Goal: Task Accomplishment & Management: Manage account settings

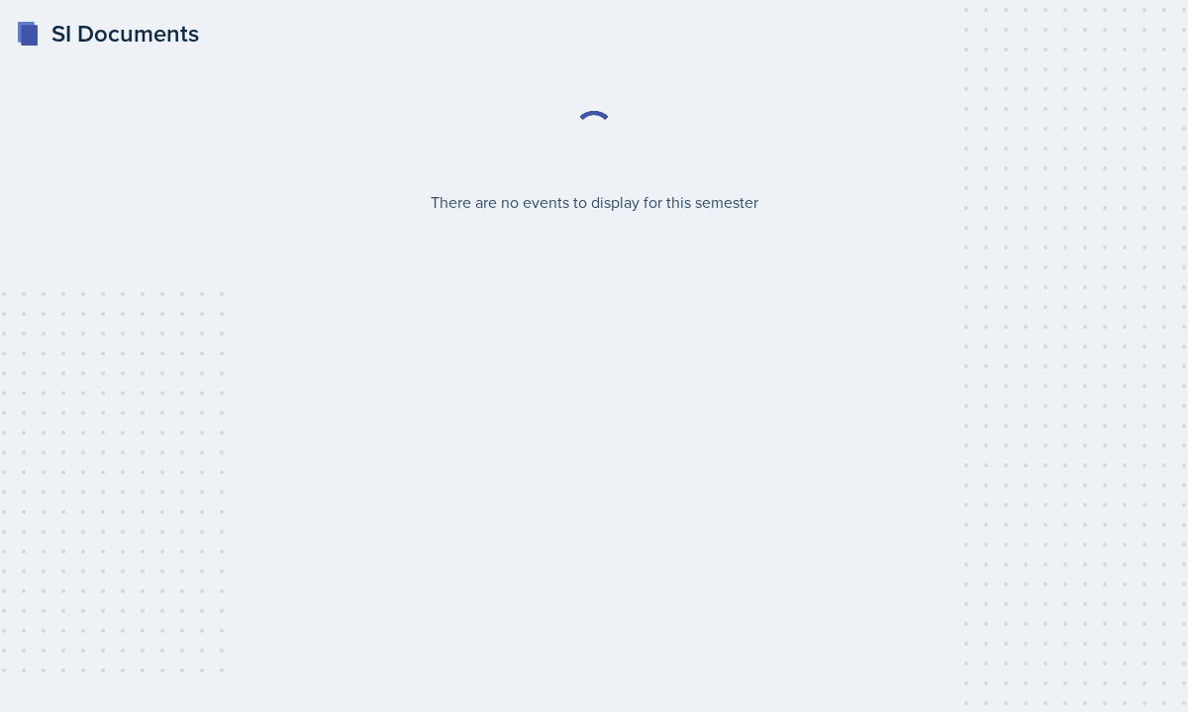
select select "2bed604d-1099-4043-b1bc-2365e8740244"
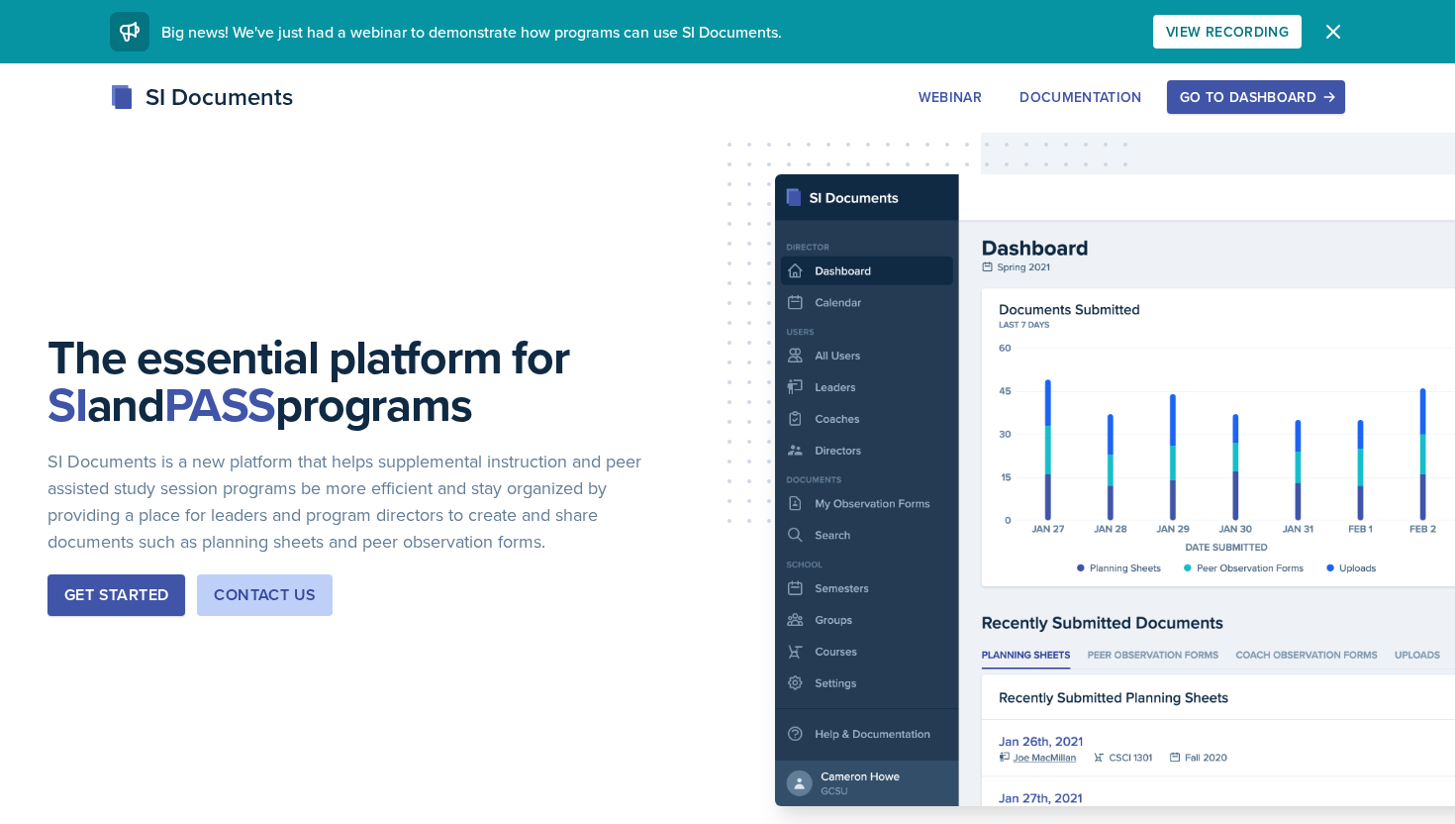
click at [128, 600] on div "Get Started" at bounding box center [116, 595] width 104 height 24
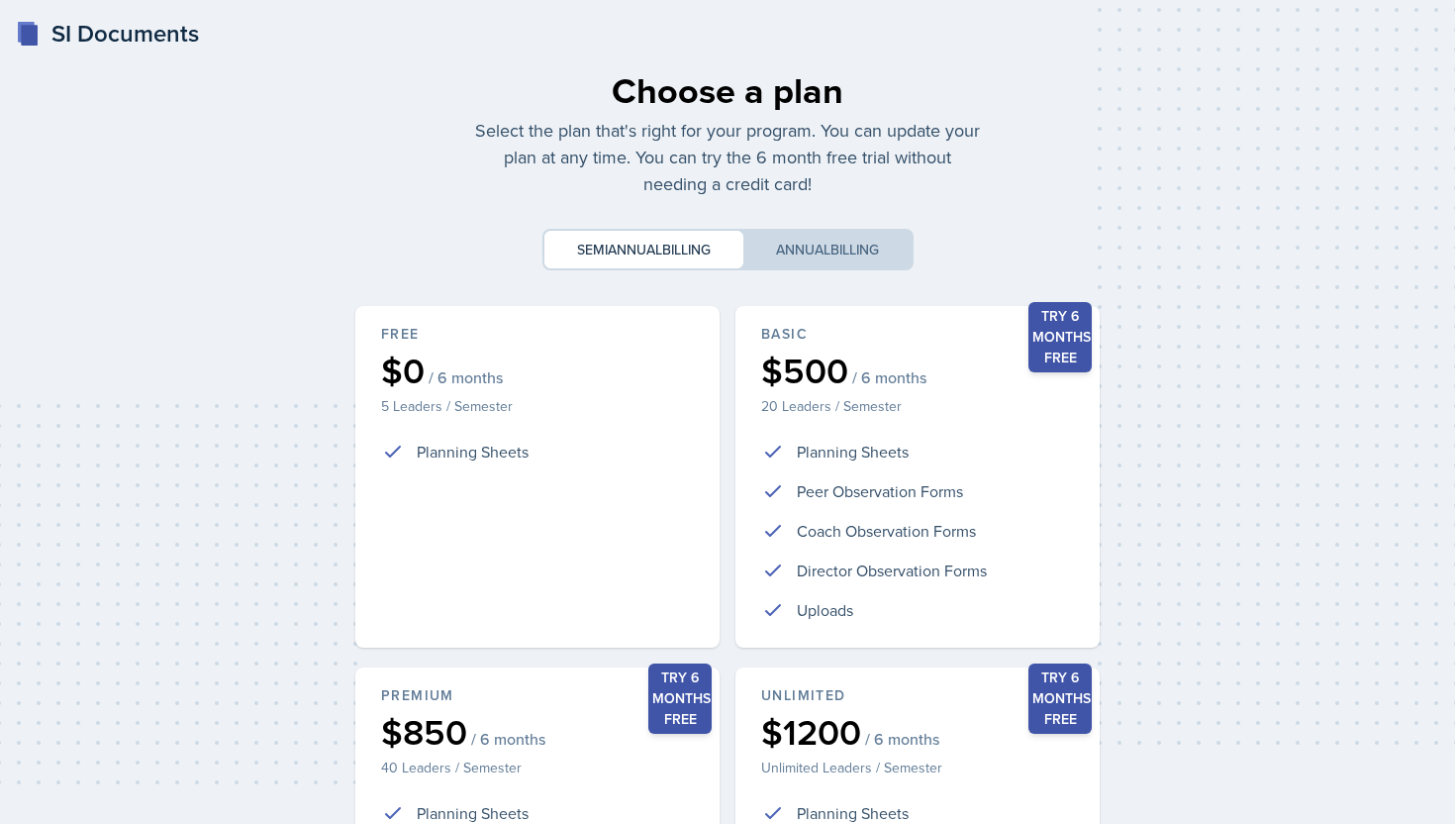
click at [266, 410] on div "Choose a plan Select the plan that's right for your program. You can update you…" at bounding box center [728, 587] width 1392 height 1078
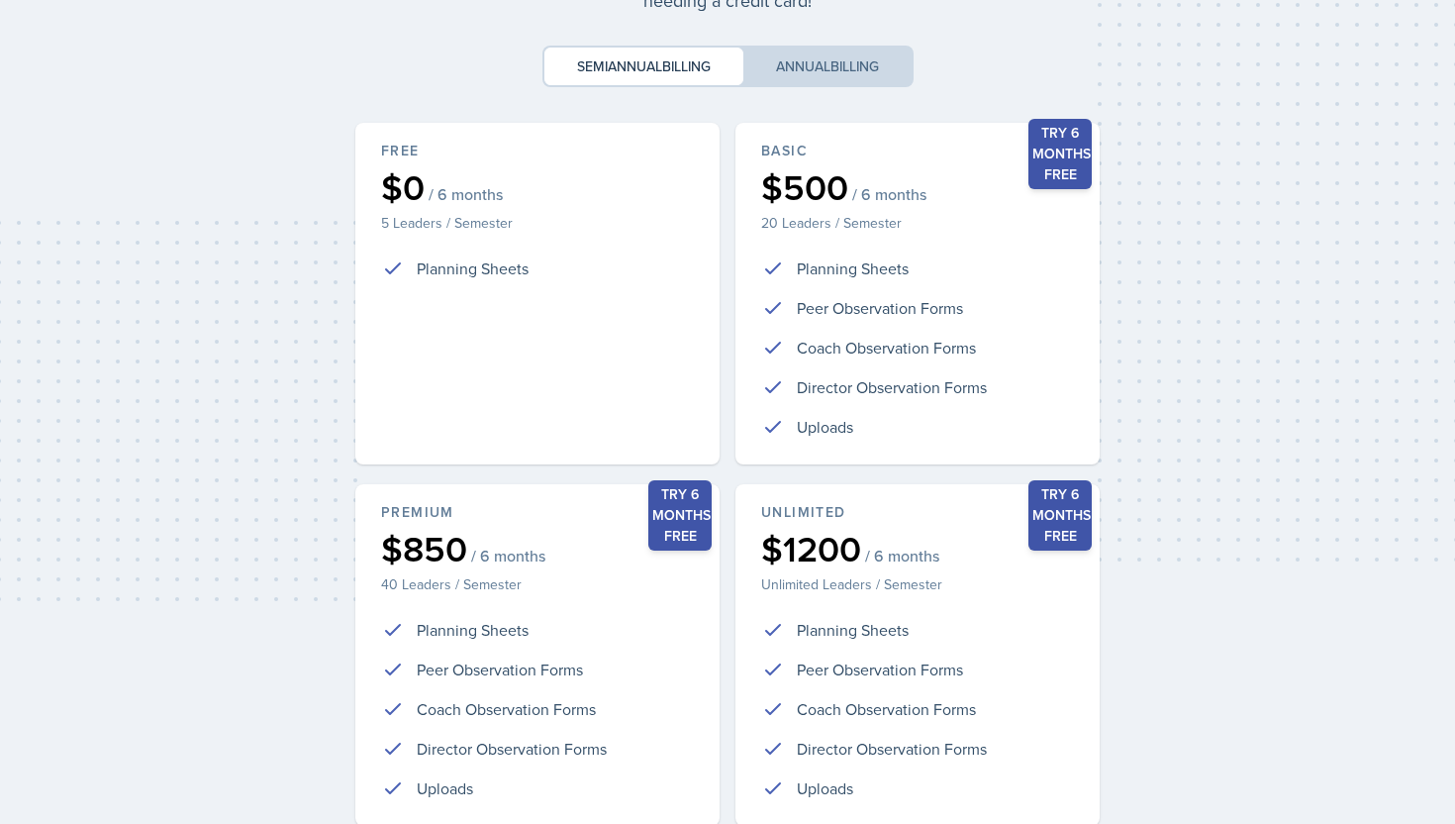
scroll to position [349, 0]
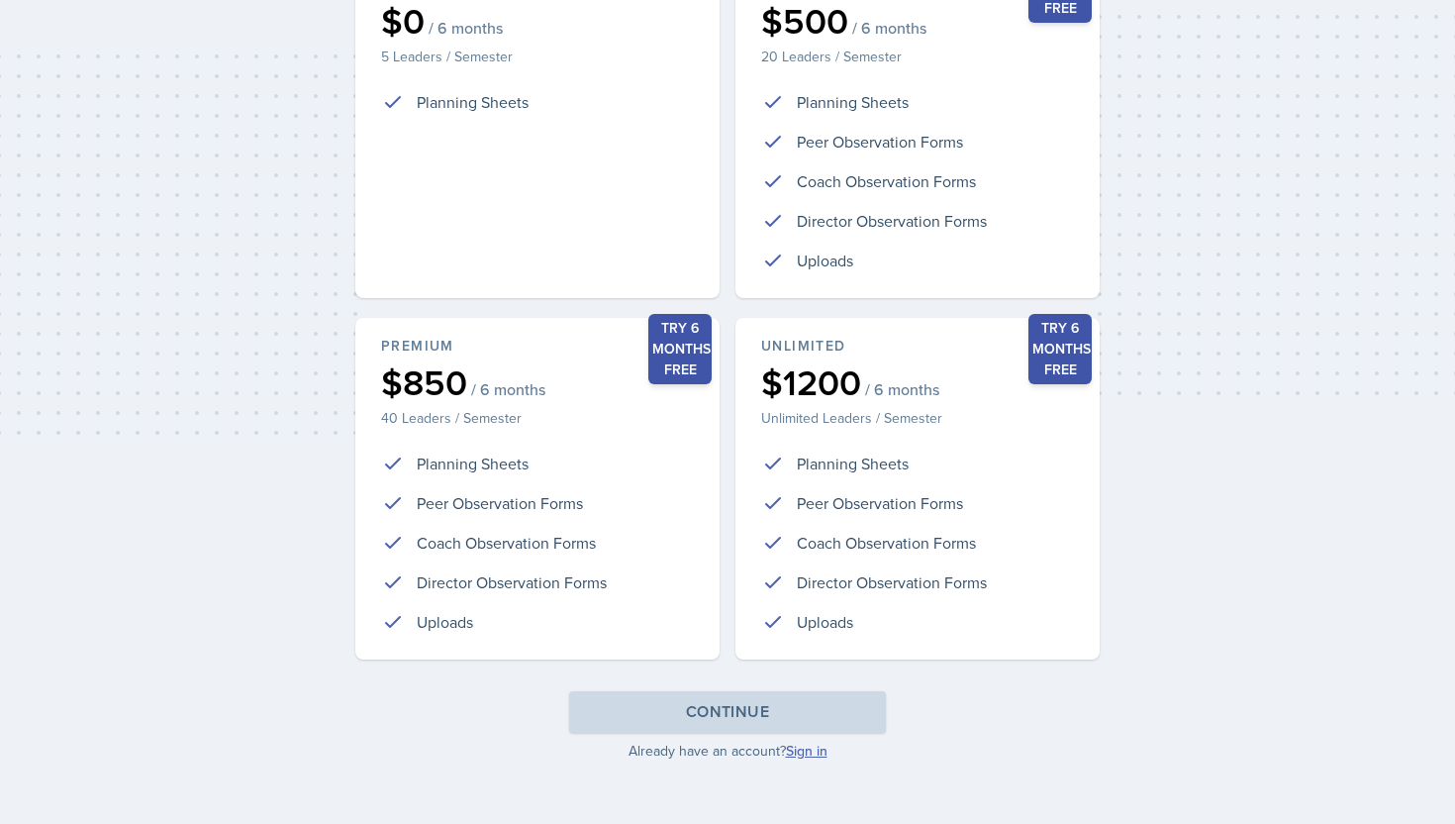
click at [798, 752] on link "Sign in" at bounding box center [807, 750] width 42 height 20
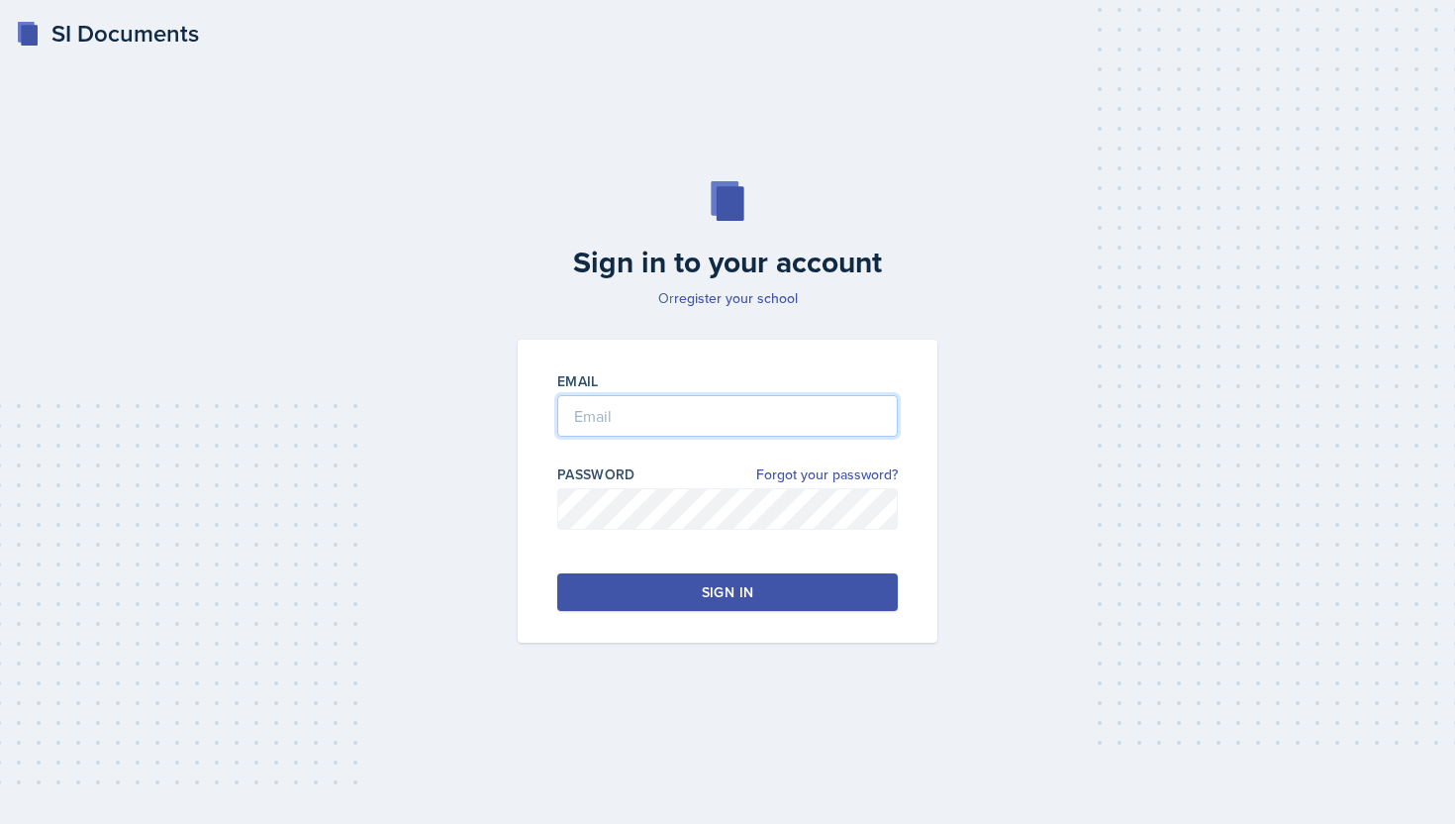
type input "[EMAIL_ADDRESS][DOMAIN_NAME]"
click at [705, 595] on div "Sign in" at bounding box center [727, 592] width 51 height 20
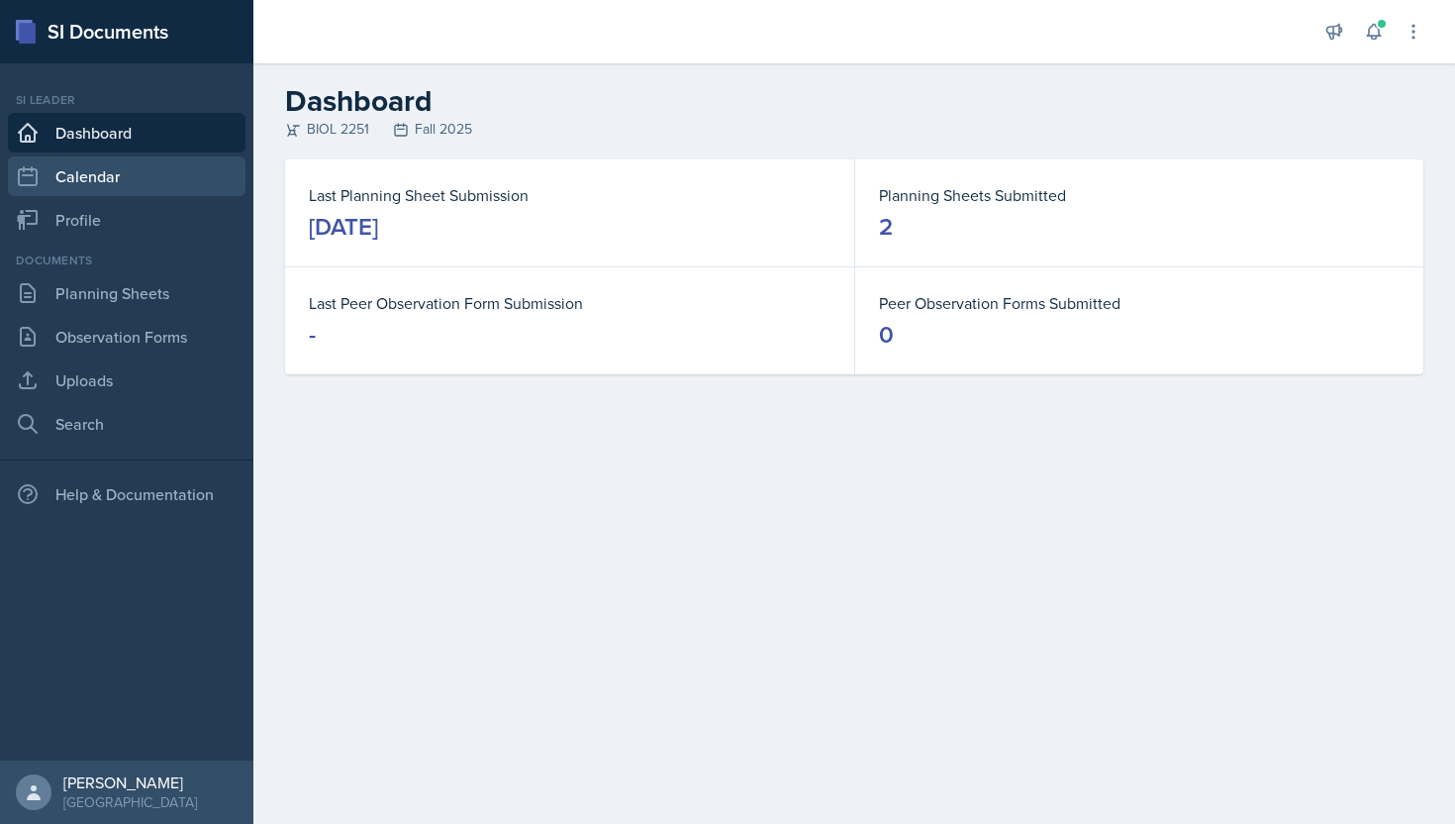
click at [104, 166] on link "Calendar" at bounding box center [127, 176] width 238 height 40
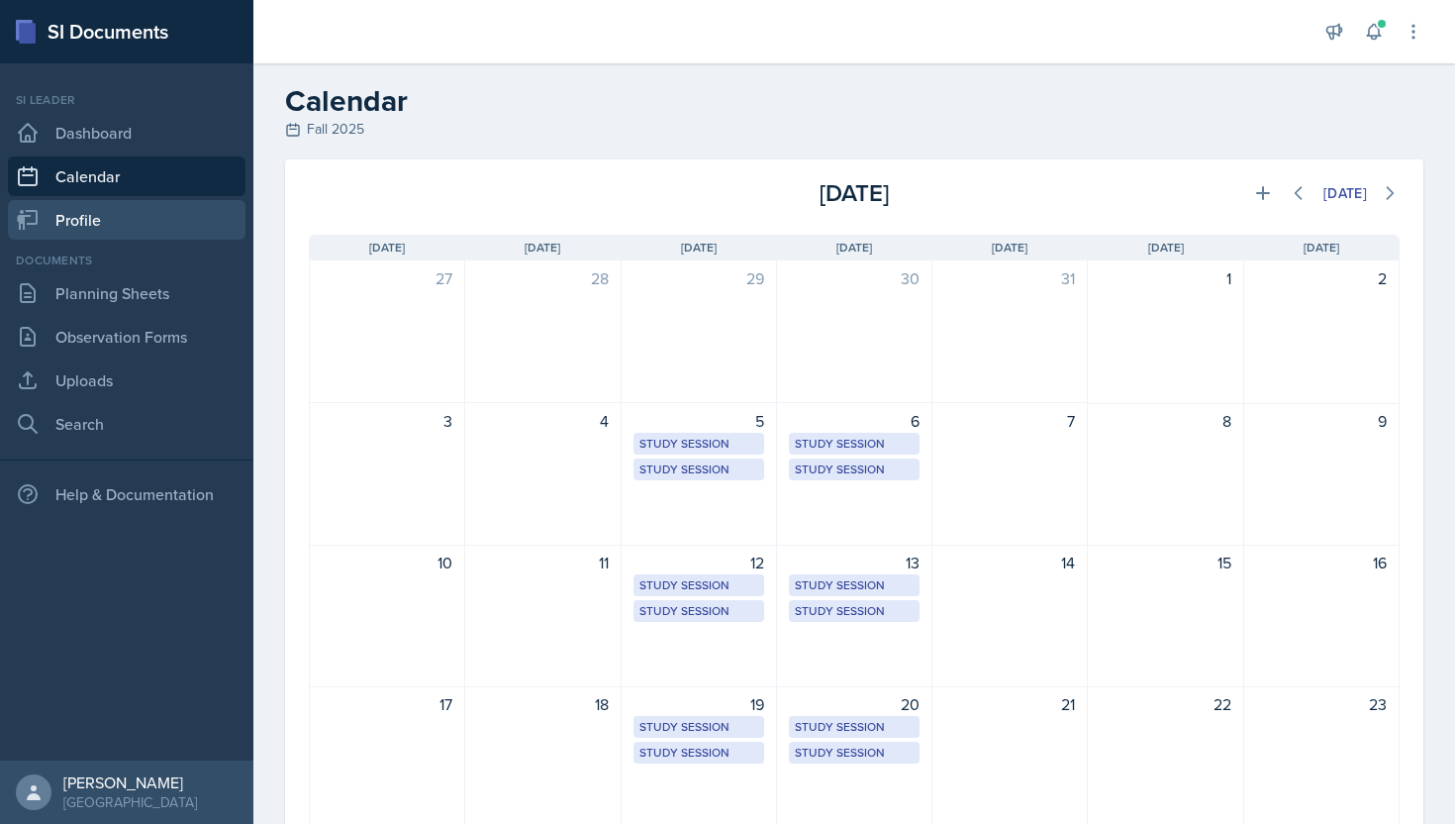
click at [127, 225] on link "Profile" at bounding box center [127, 220] width 238 height 40
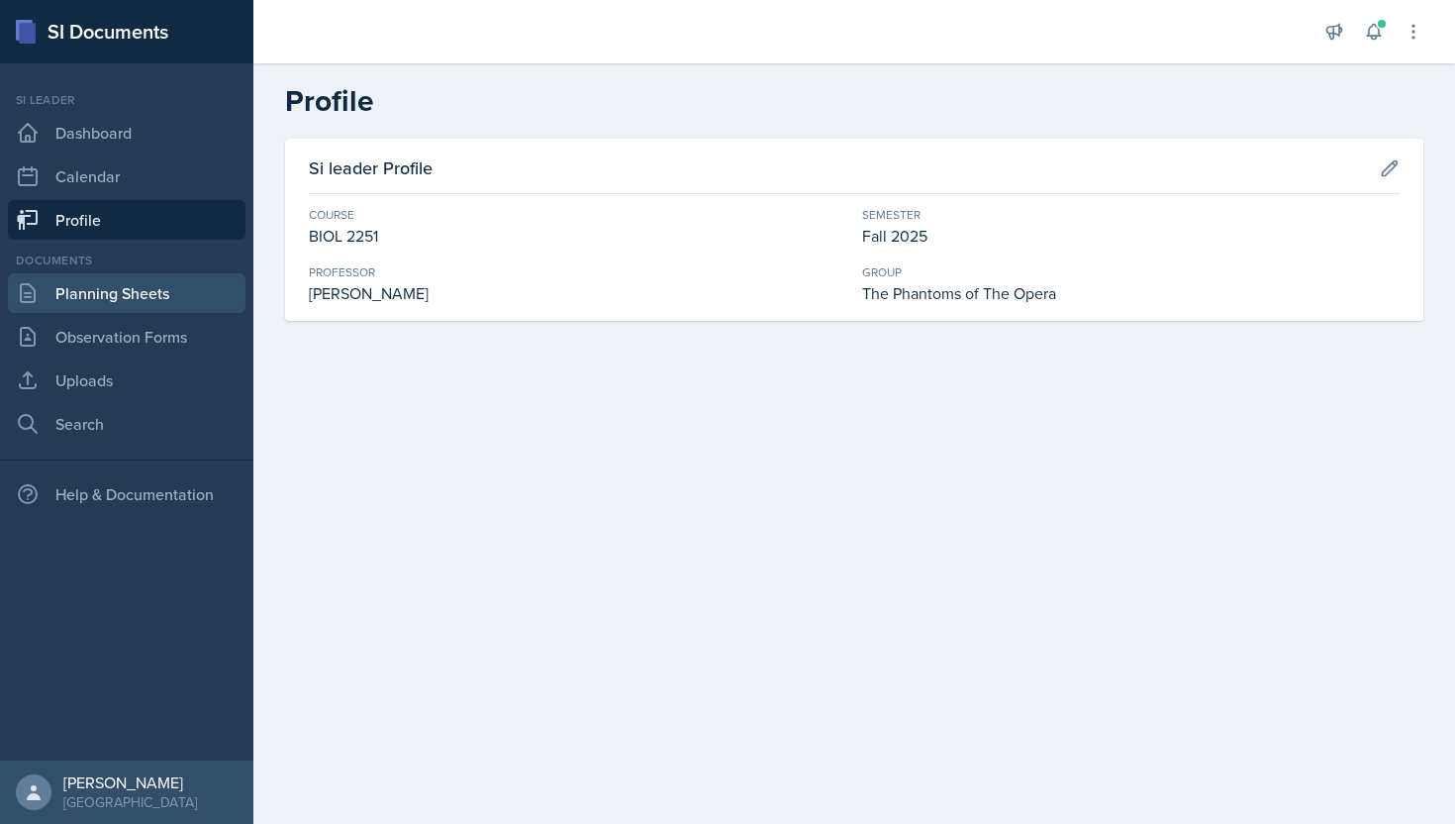
click at [171, 295] on link "Planning Sheets" at bounding box center [127, 293] width 238 height 40
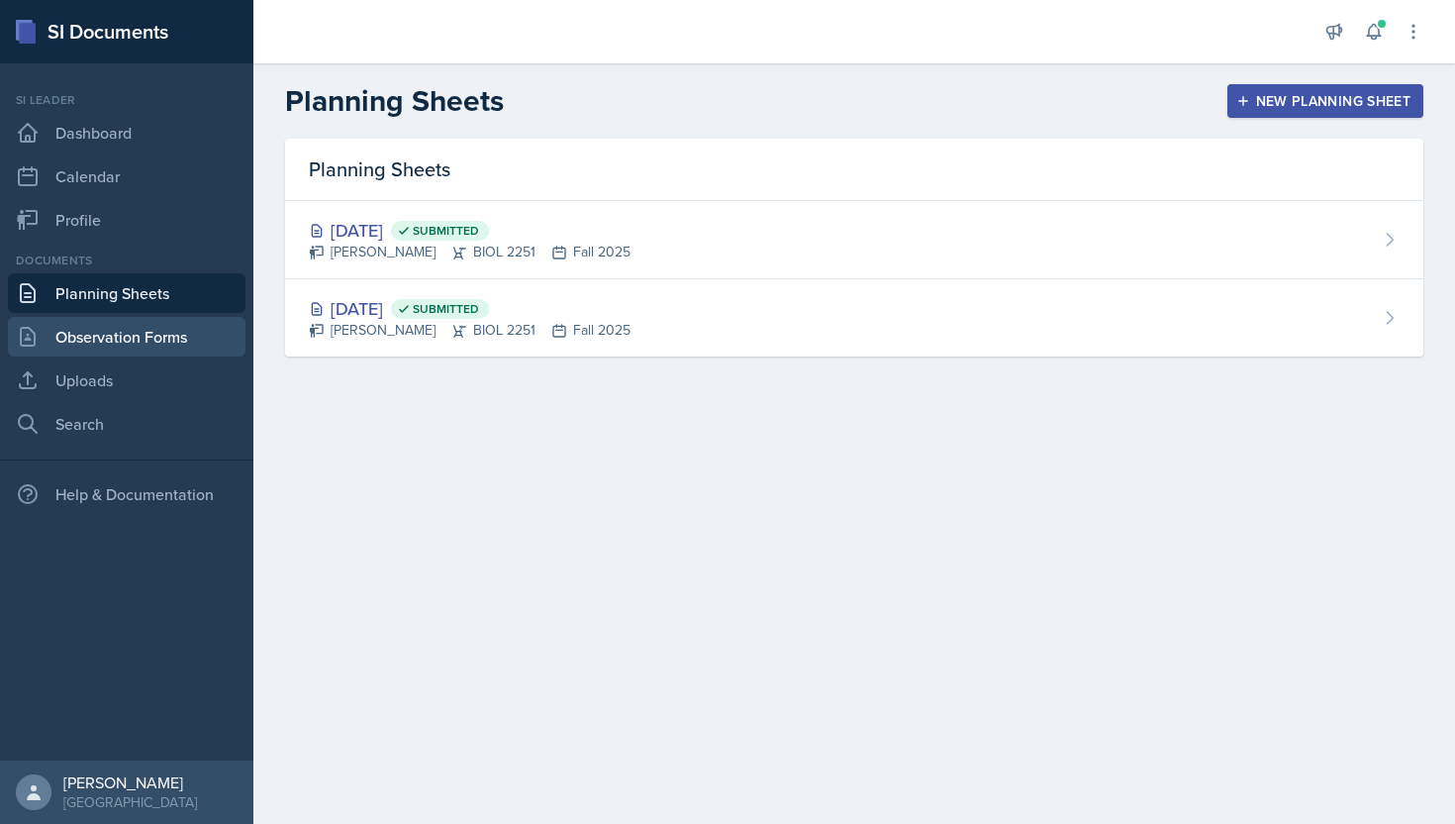
click at [177, 333] on link "Observation Forms" at bounding box center [127, 337] width 238 height 40
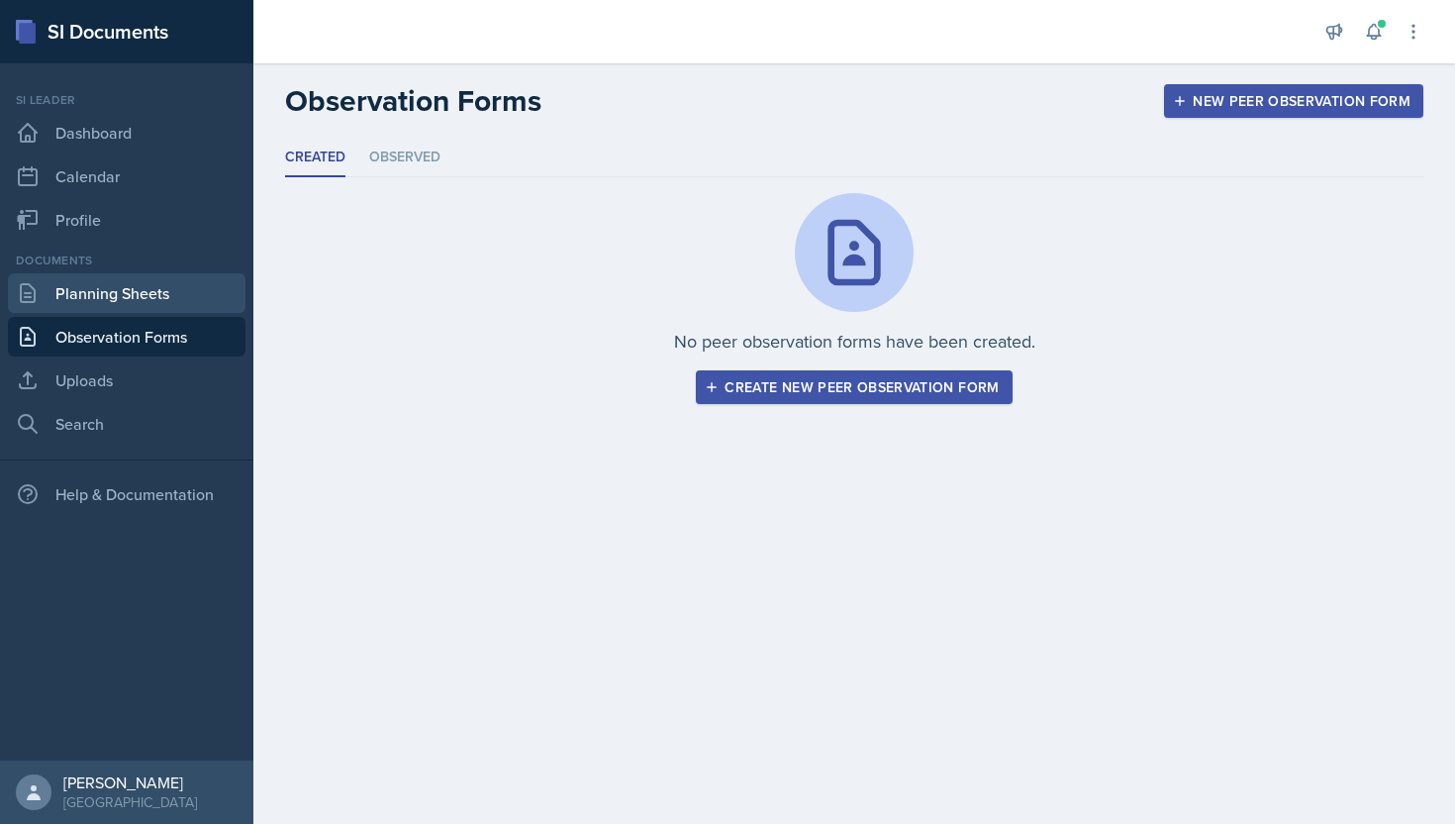
click at [201, 299] on link "Planning Sheets" at bounding box center [127, 293] width 238 height 40
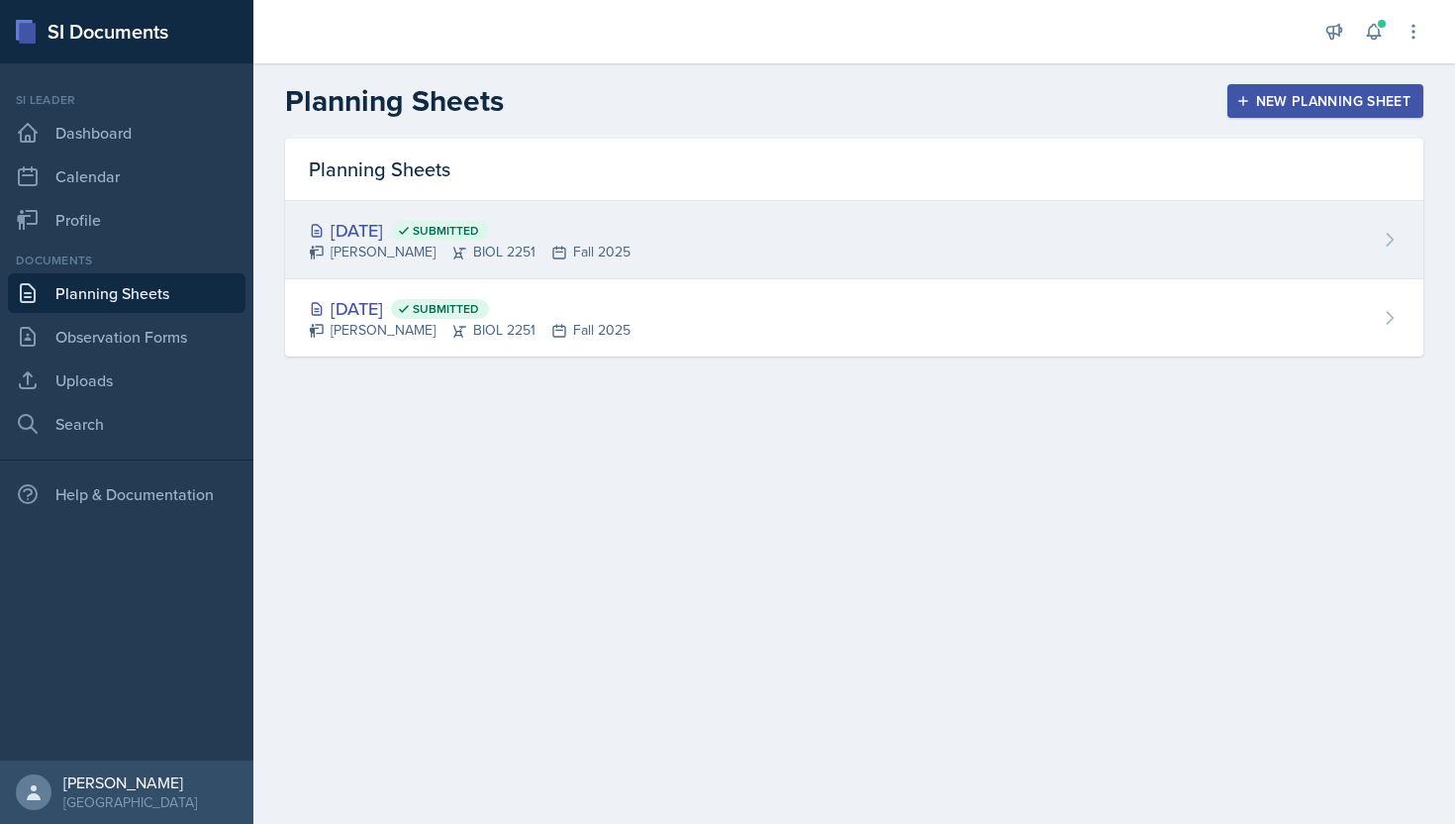
click at [412, 232] on div "[DATE] Submitted" at bounding box center [470, 230] width 322 height 27
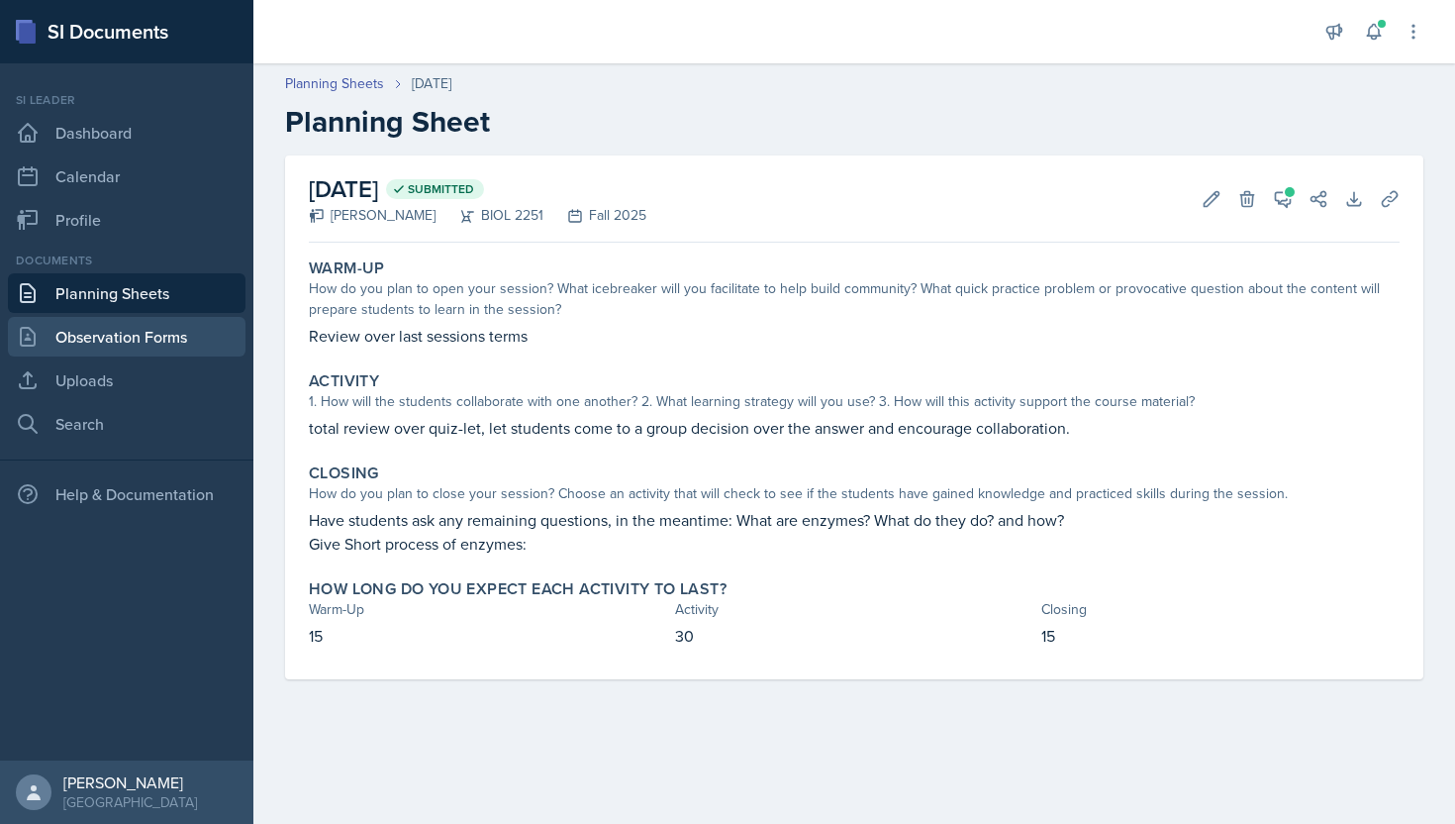
click at [126, 341] on link "Observation Forms" at bounding box center [127, 337] width 238 height 40
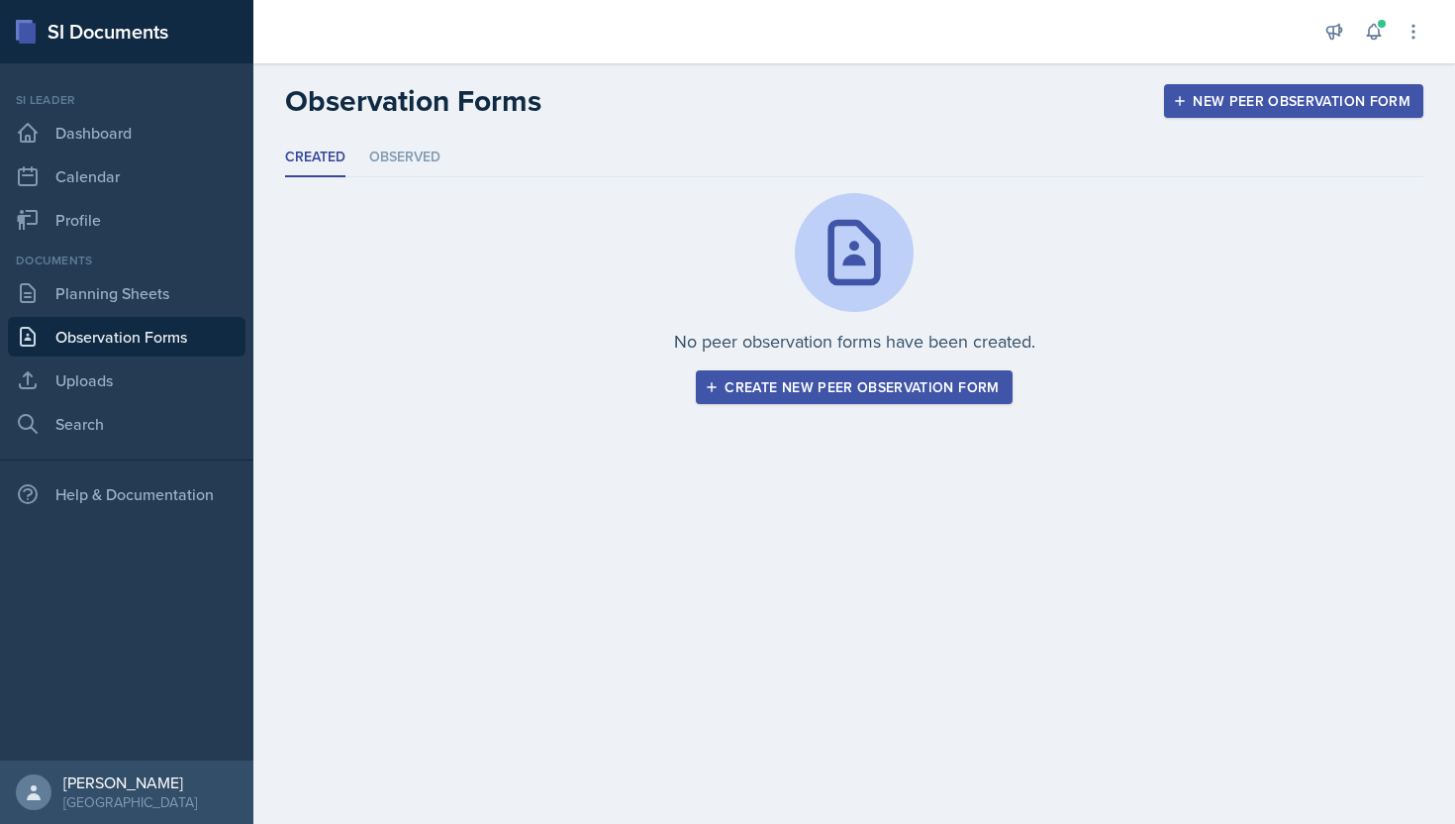
click at [124, 341] on link "Observation Forms" at bounding box center [127, 337] width 238 height 40
click at [134, 290] on link "Planning Sheets" at bounding box center [127, 293] width 238 height 40
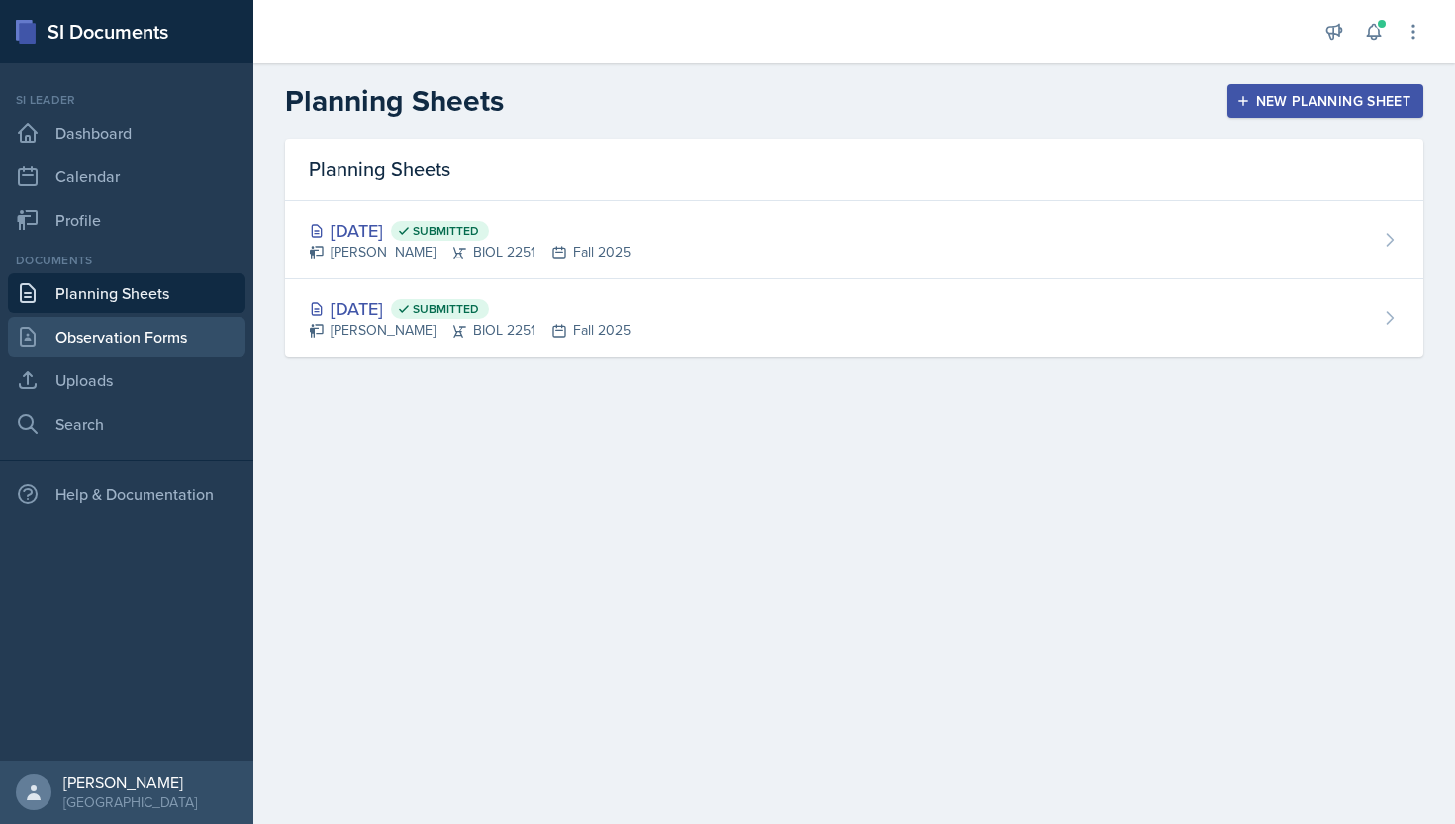
click at [142, 328] on link "Observation Forms" at bounding box center [127, 337] width 238 height 40
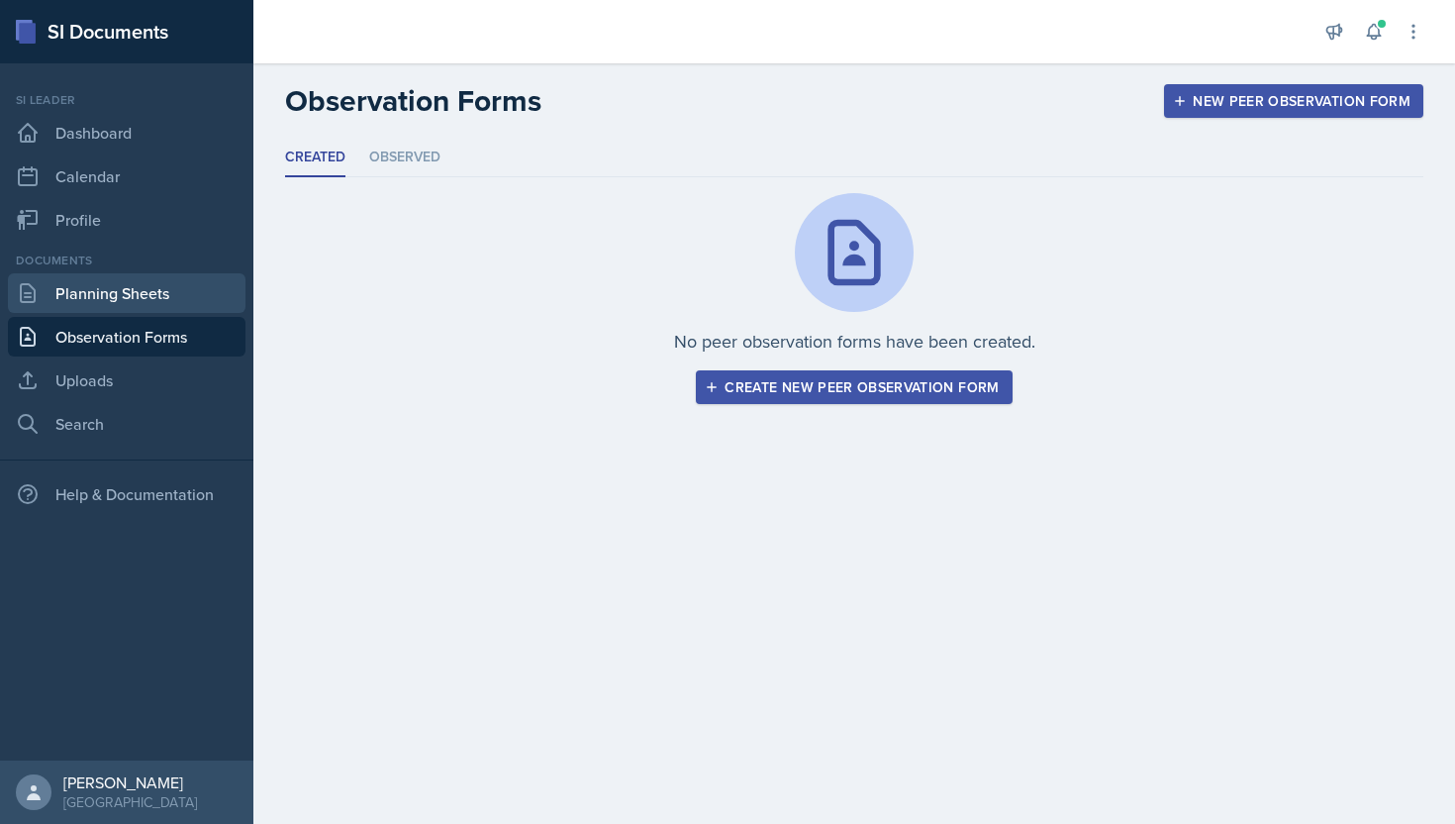
click at [144, 305] on link "Planning Sheets" at bounding box center [127, 293] width 238 height 40
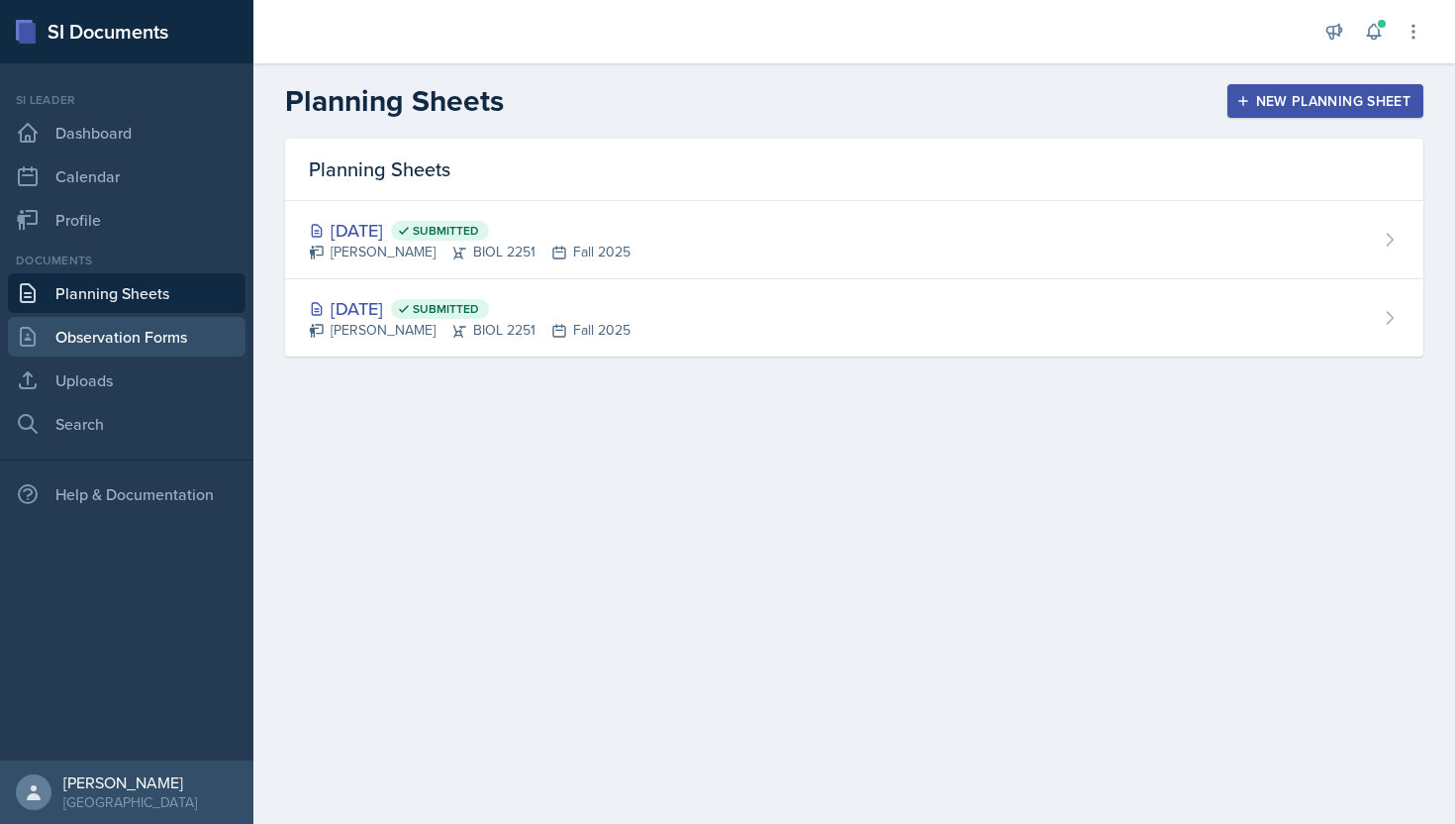
click at [134, 347] on link "Observation Forms" at bounding box center [127, 337] width 238 height 40
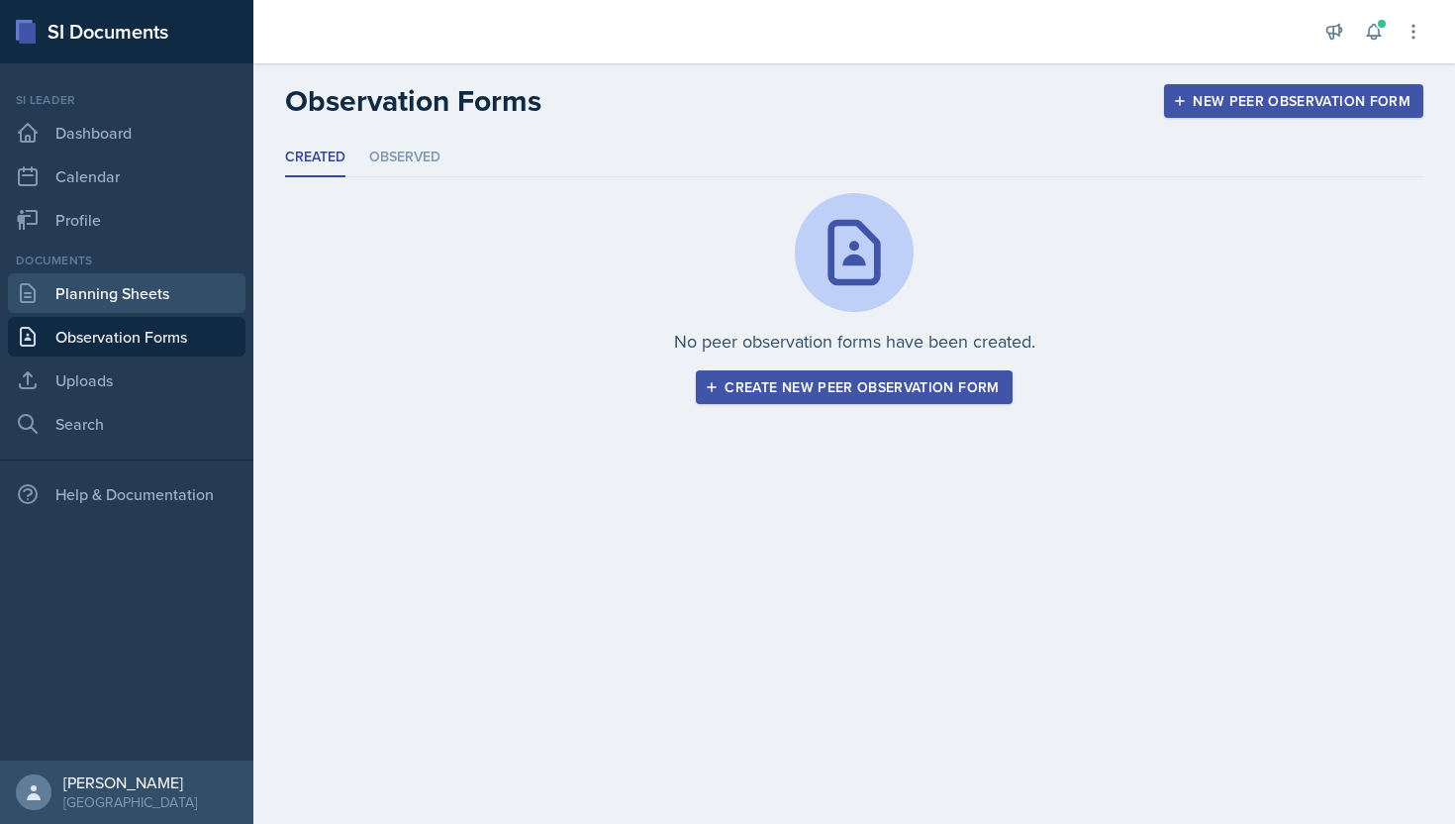
click at [139, 283] on link "Planning Sheets" at bounding box center [127, 293] width 238 height 40
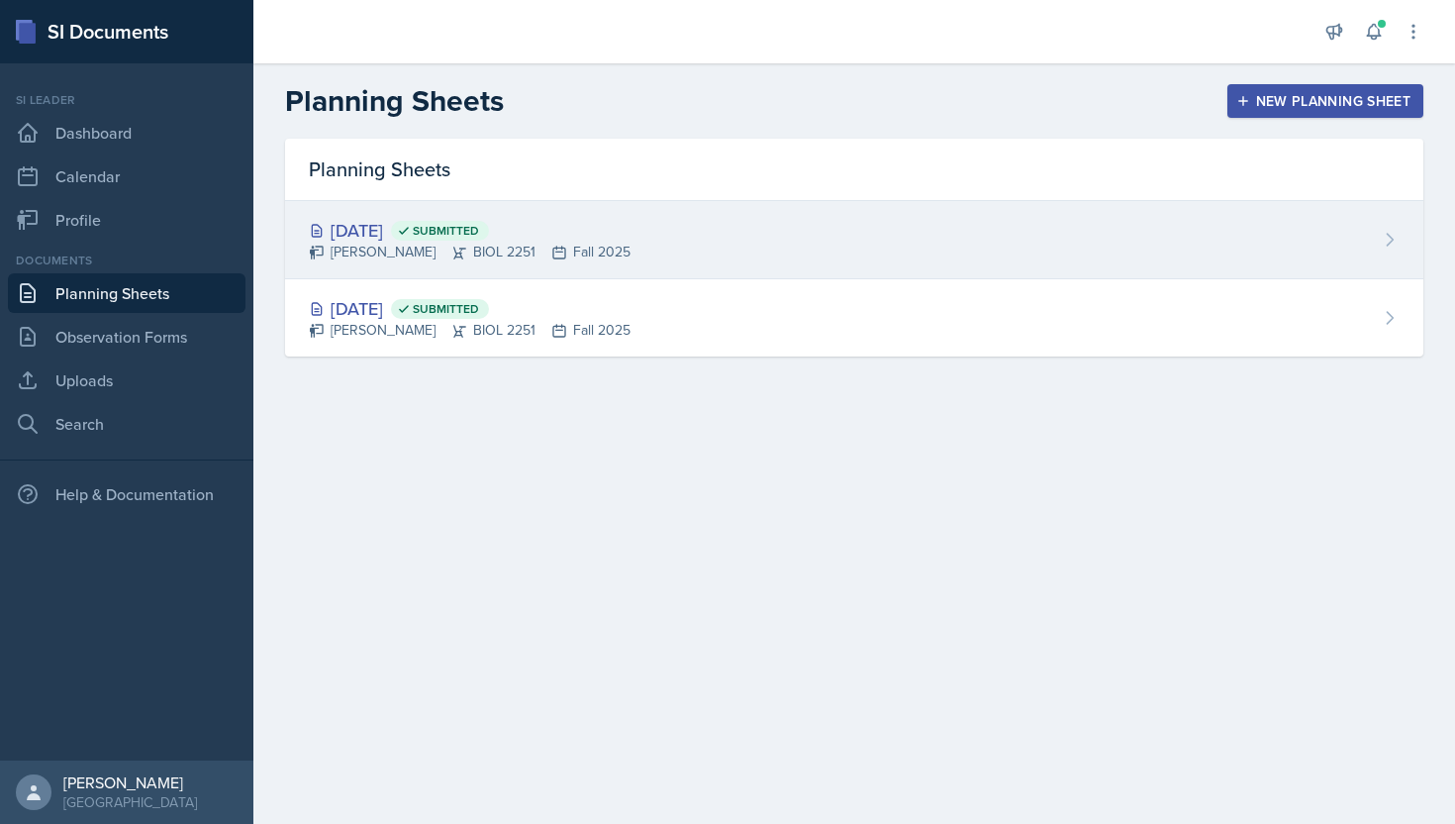
click at [639, 244] on div "[DATE] Submitted [PERSON_NAME] BIOL 2251 Fall 2025" at bounding box center [854, 240] width 1138 height 78
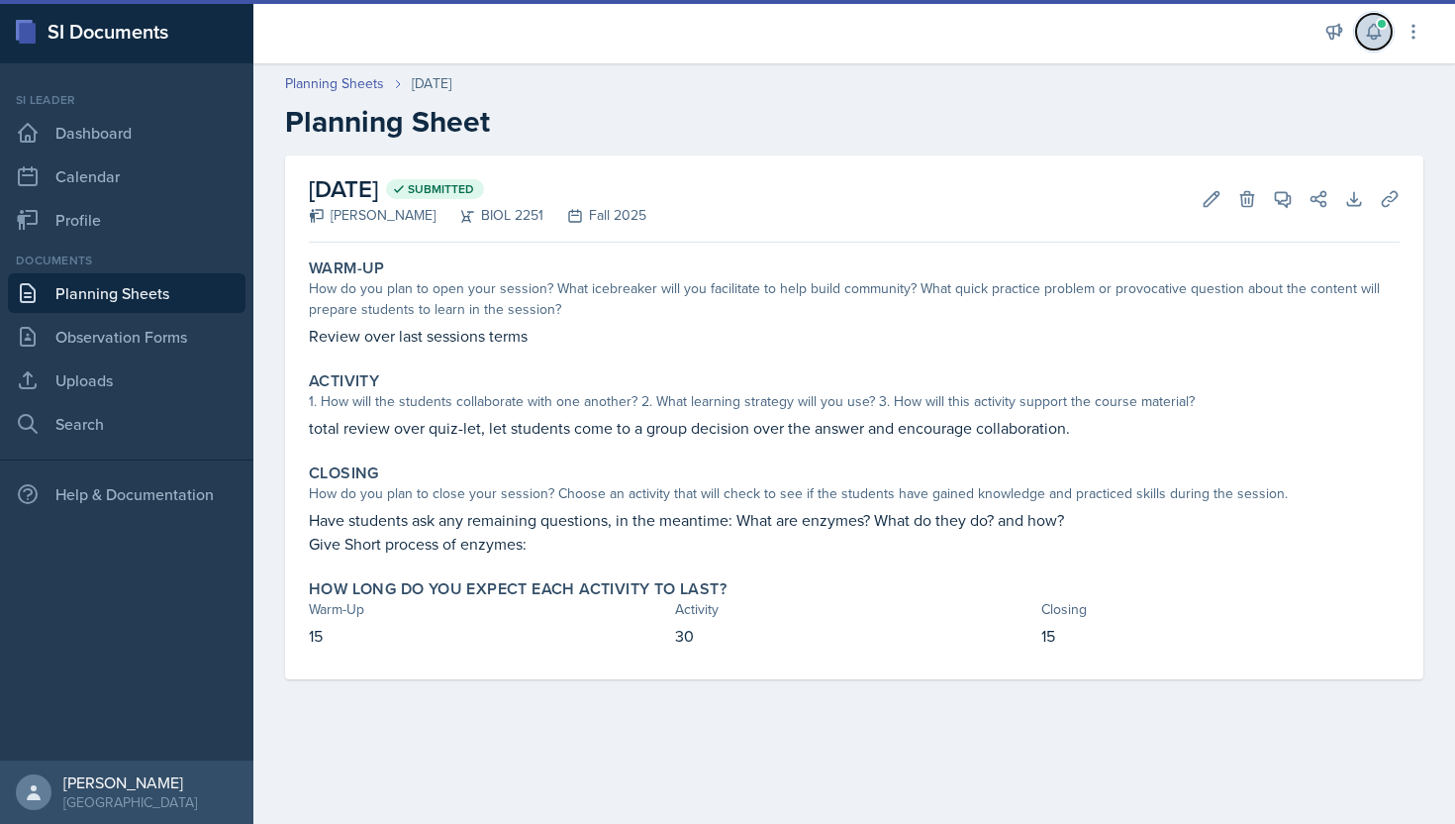
click at [1369, 43] on button at bounding box center [1374, 32] width 36 height 36
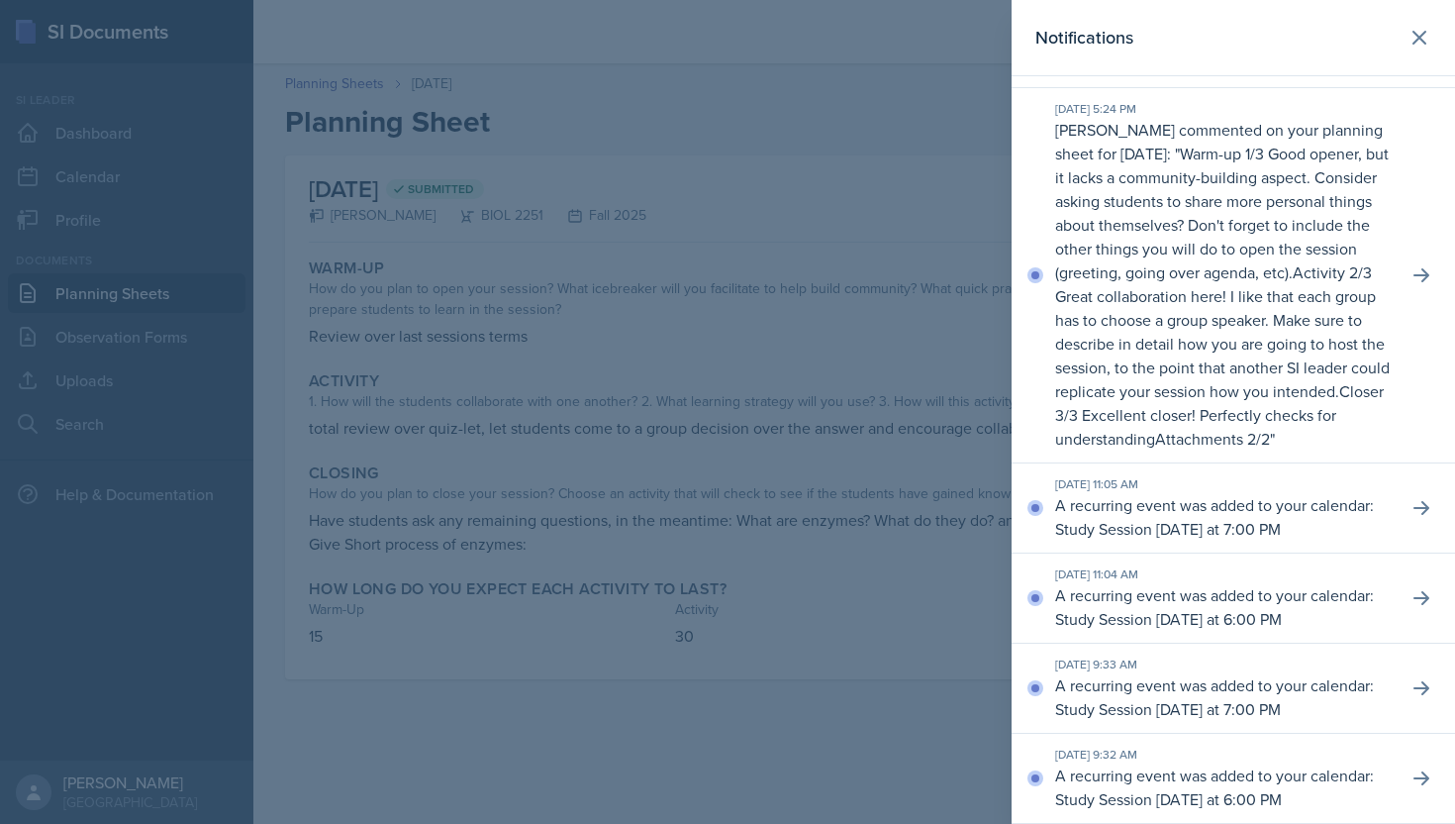
scroll to position [625, 0]
click at [1213, 416] on p "Closer 3/3 Excellent closer! Perfectly checks for understanding" at bounding box center [1219, 414] width 329 height 69
click at [1413, 34] on icon at bounding box center [1420, 38] width 24 height 24
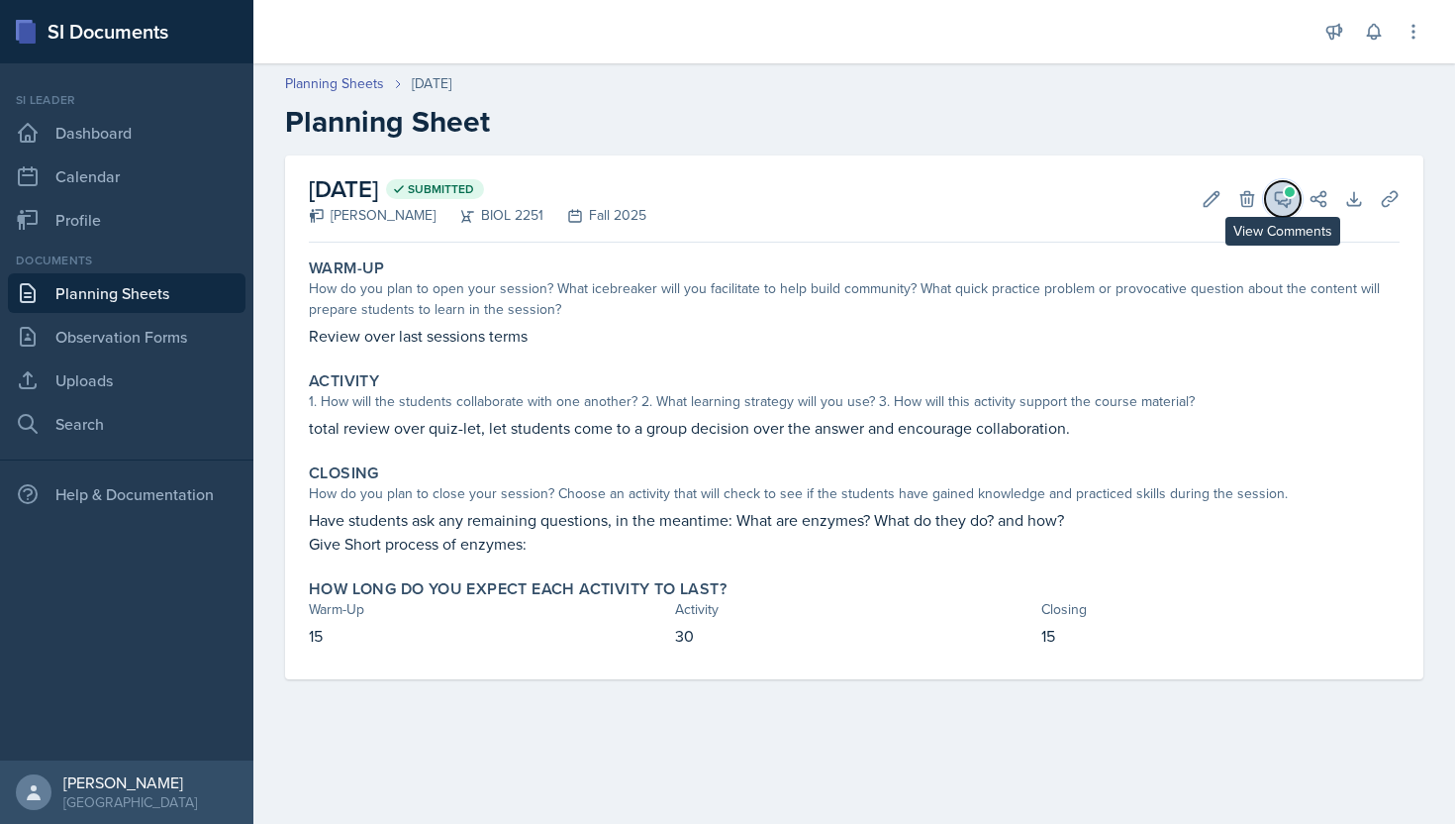
click at [1284, 198] on icon at bounding box center [1283, 199] width 20 height 20
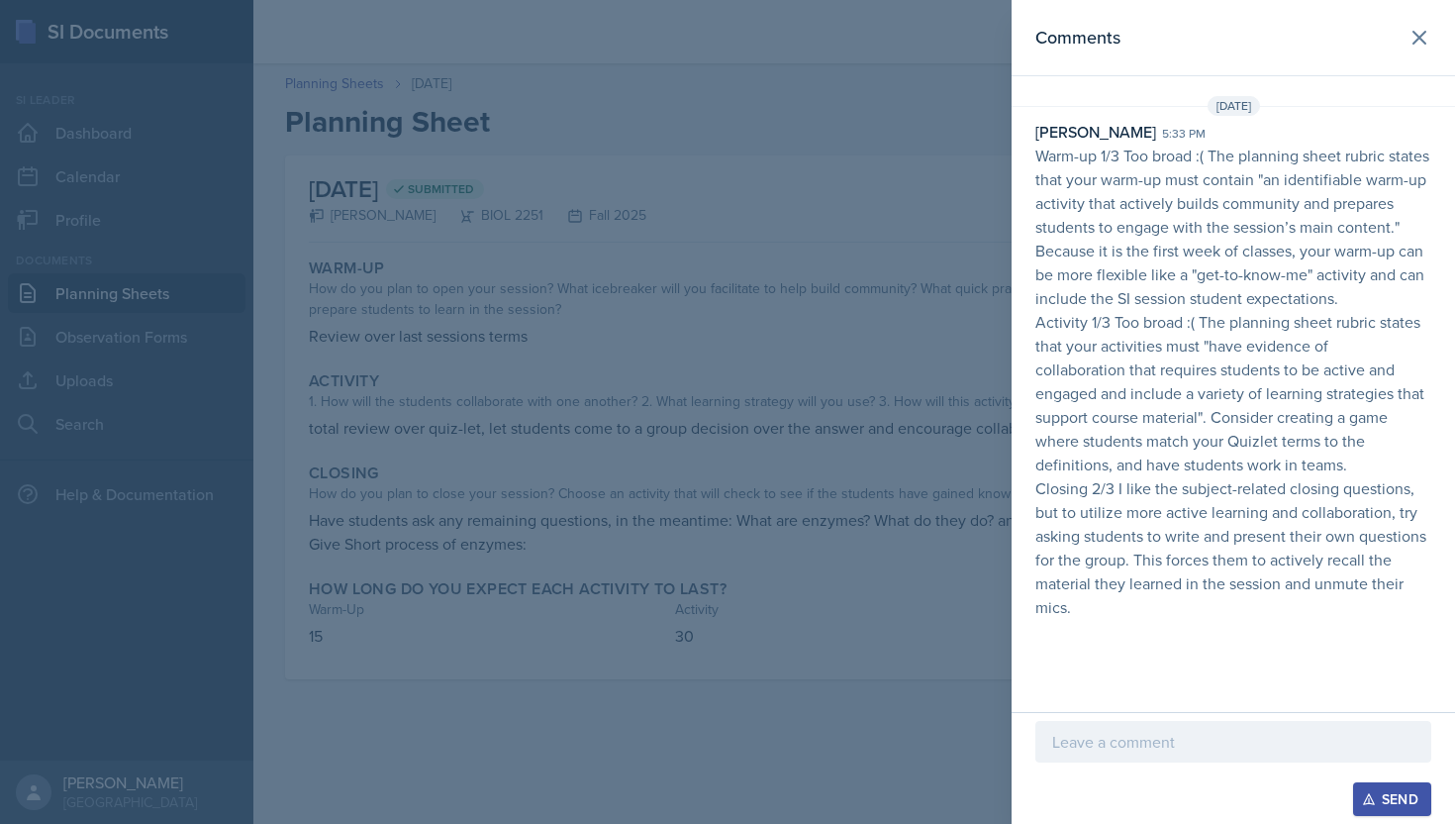
click at [1141, 381] on p "collaboration that requires students to be active and" at bounding box center [1233, 369] width 396 height 24
click at [1127, 553] on p "Closing 2/3 I like the subject-related closing questions, but to utilize more a…" at bounding box center [1233, 547] width 396 height 143
click at [1090, 753] on div at bounding box center [1233, 742] width 396 height 42
click at [1390, 800] on div "Send" at bounding box center [1392, 799] width 52 height 16
click at [466, 236] on div at bounding box center [727, 412] width 1455 height 824
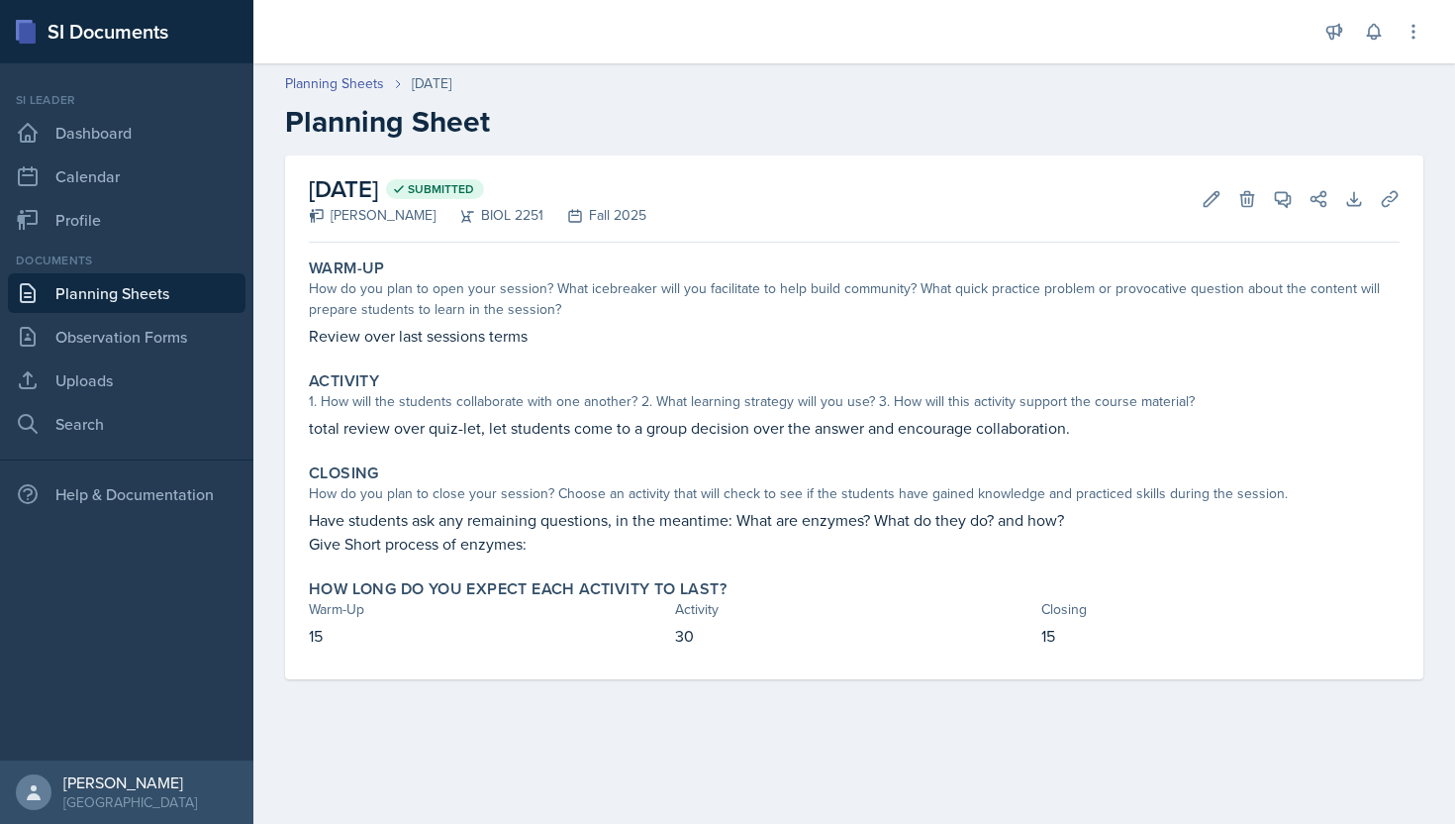
click at [146, 298] on link "Planning Sheets" at bounding box center [127, 293] width 238 height 40
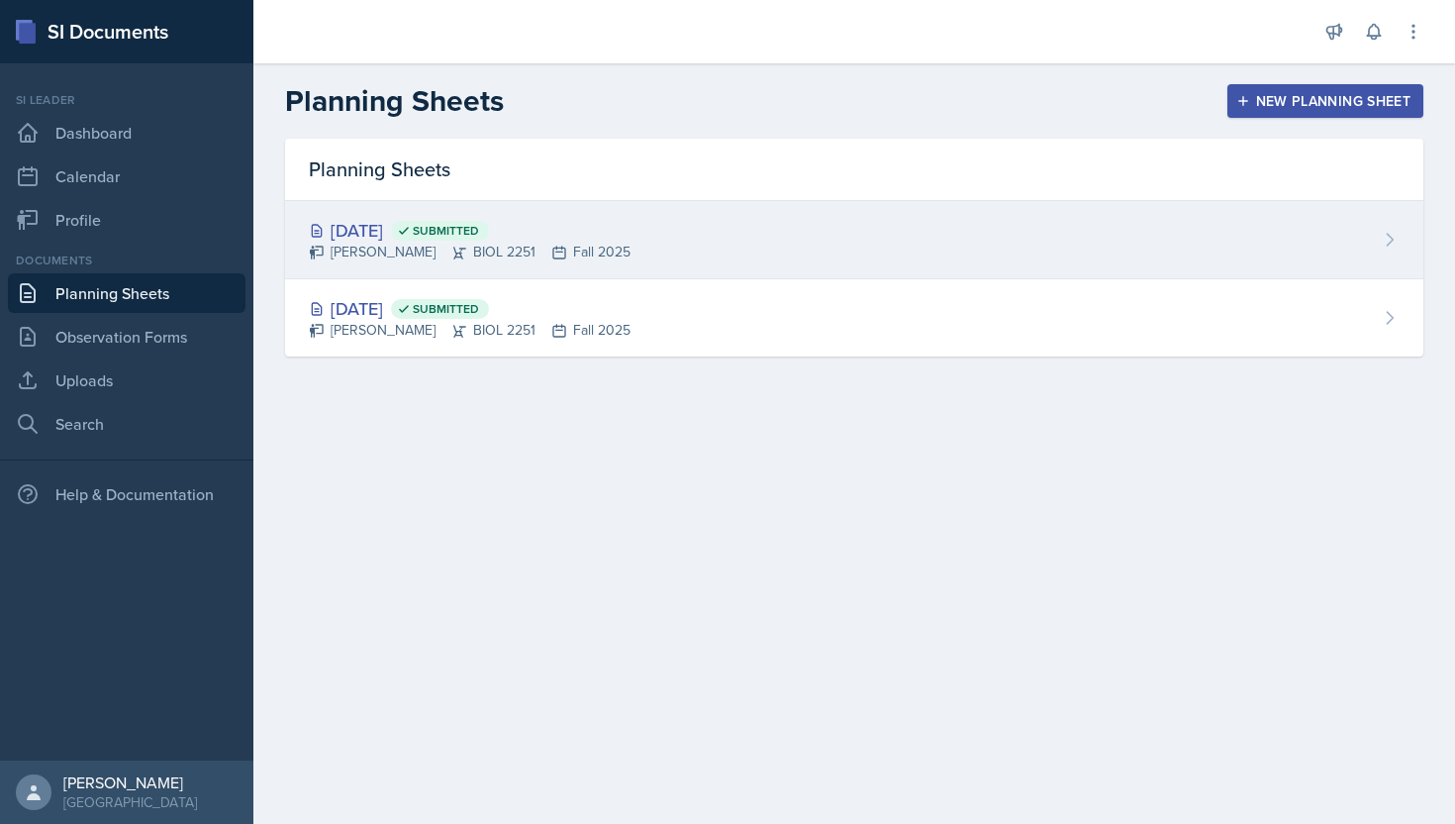
click at [383, 238] on div "[DATE] Submitted" at bounding box center [470, 230] width 322 height 27
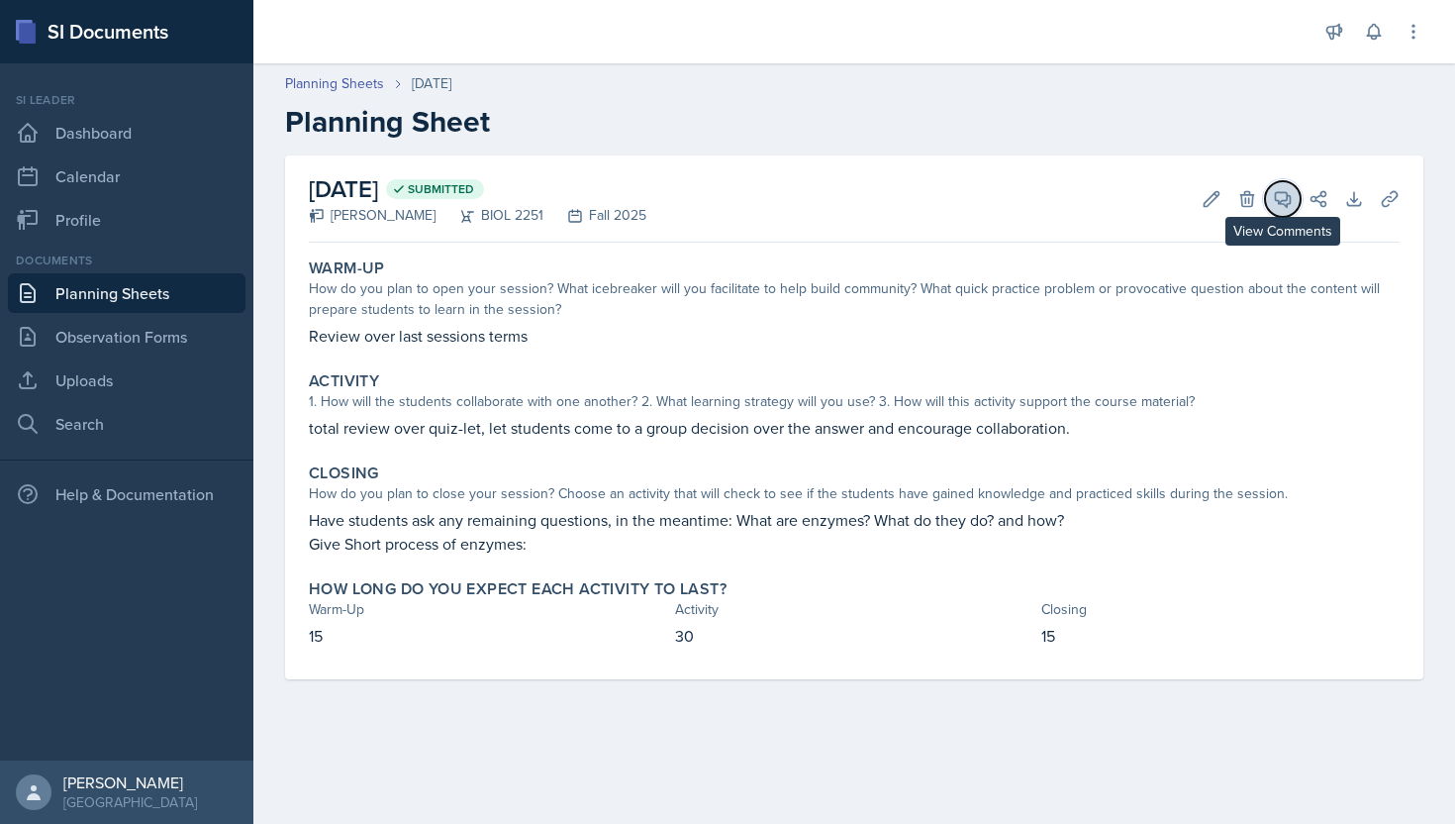
click at [1285, 204] on icon at bounding box center [1283, 199] width 15 height 15
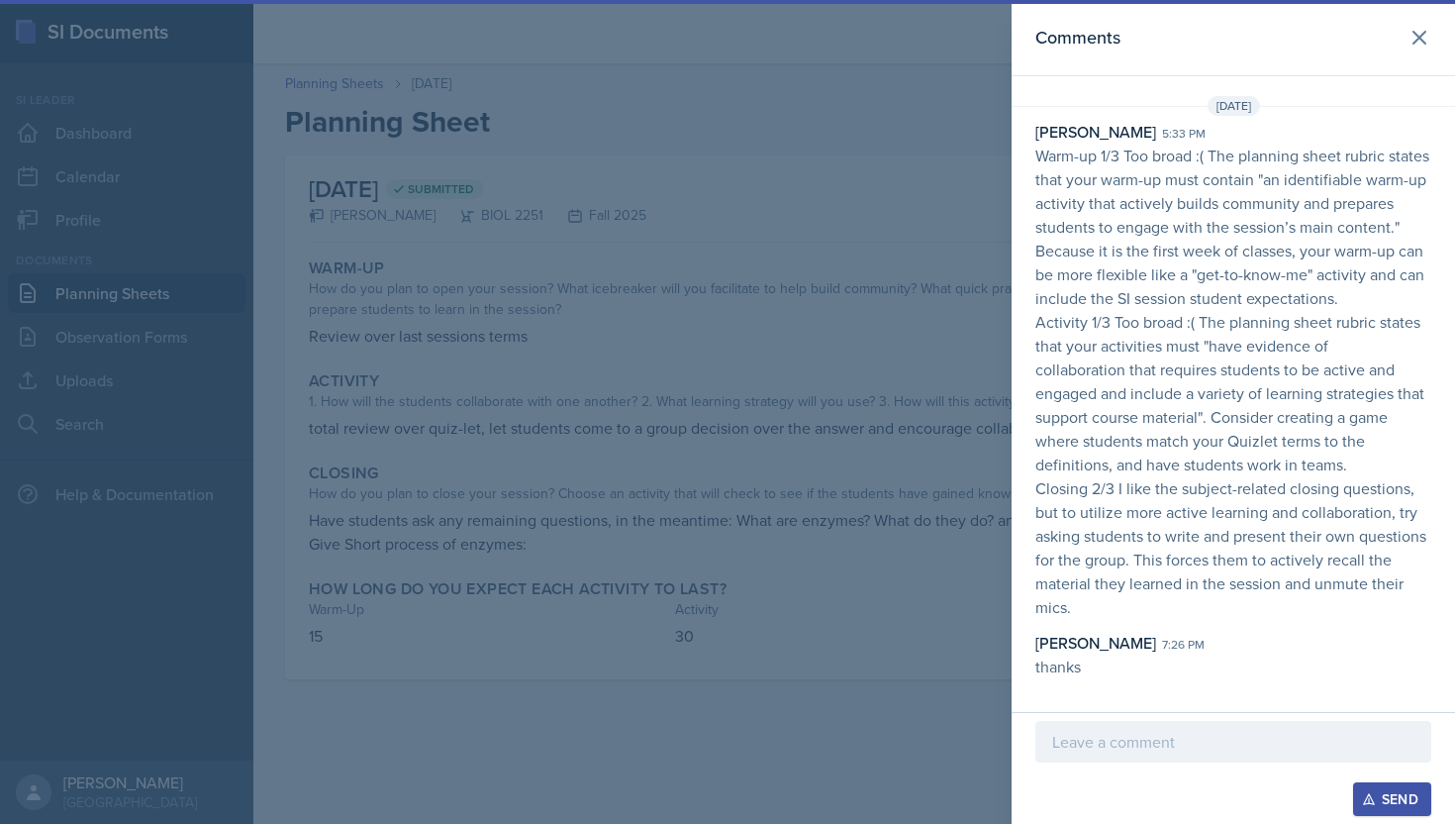
click at [736, 90] on div at bounding box center [727, 412] width 1455 height 824
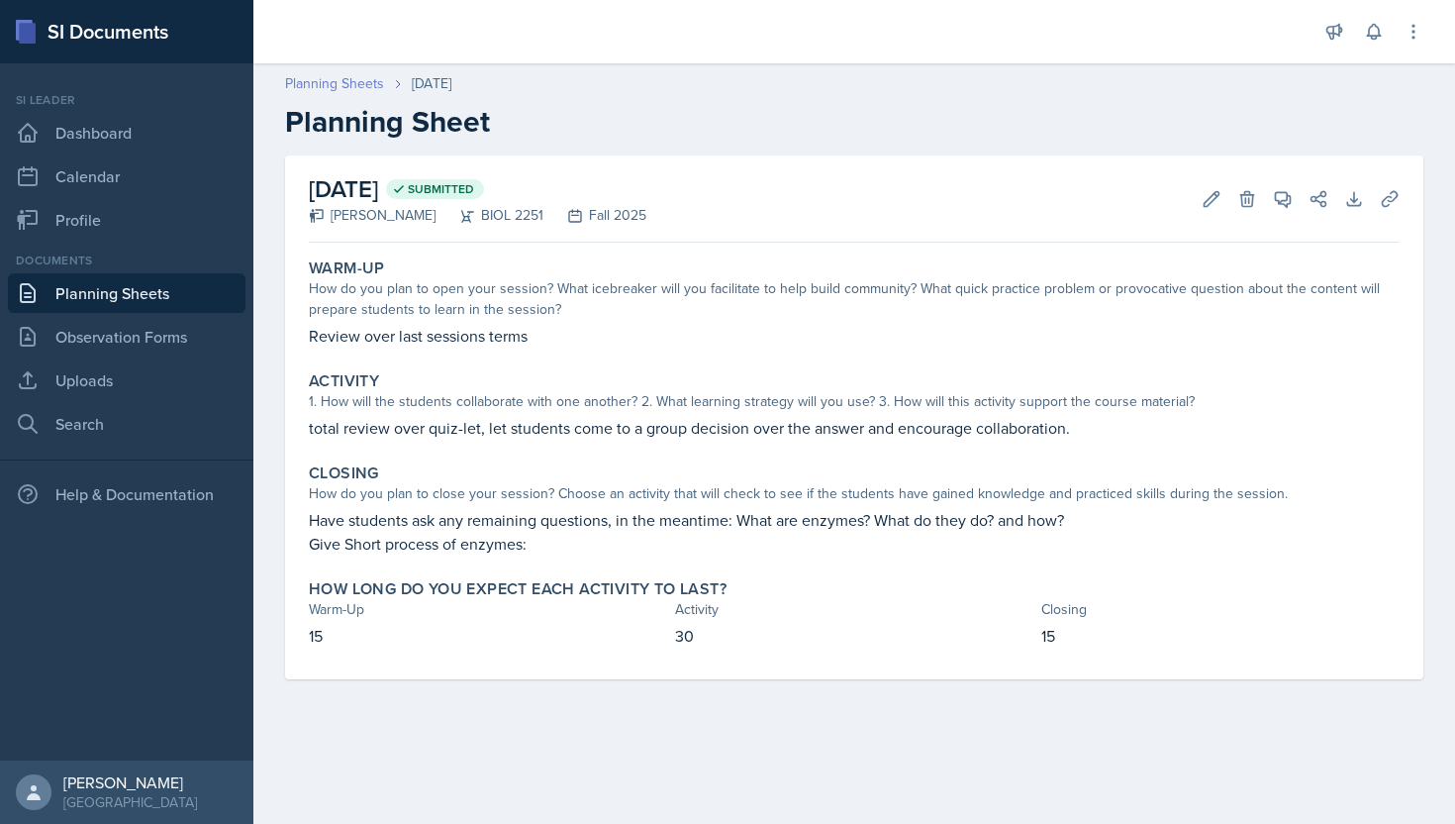
click at [361, 78] on link "Planning Sheets" at bounding box center [334, 83] width 99 height 21
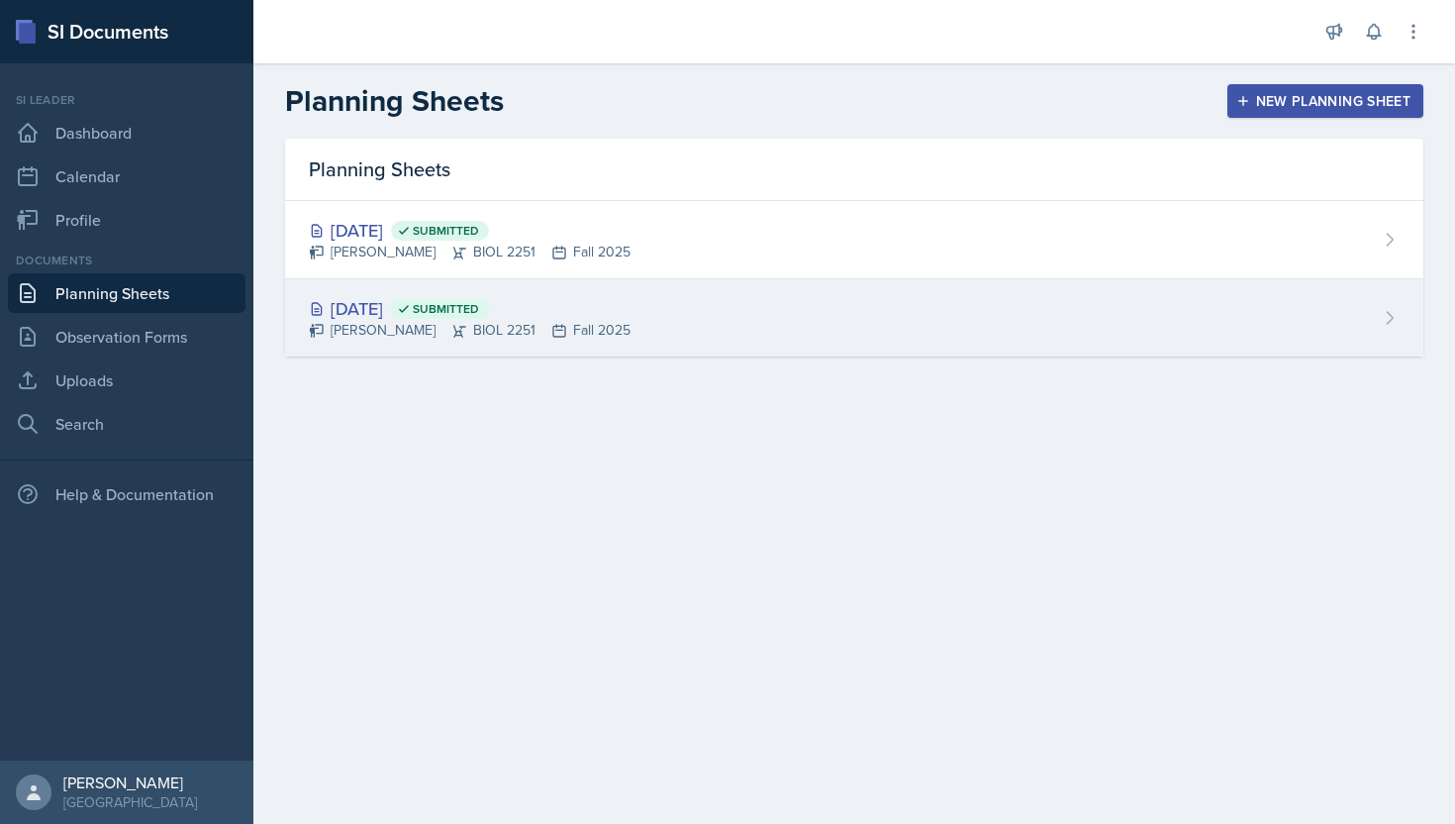
click at [370, 330] on div "[PERSON_NAME] BIOL 2251 Fall 2025" at bounding box center [470, 330] width 322 height 21
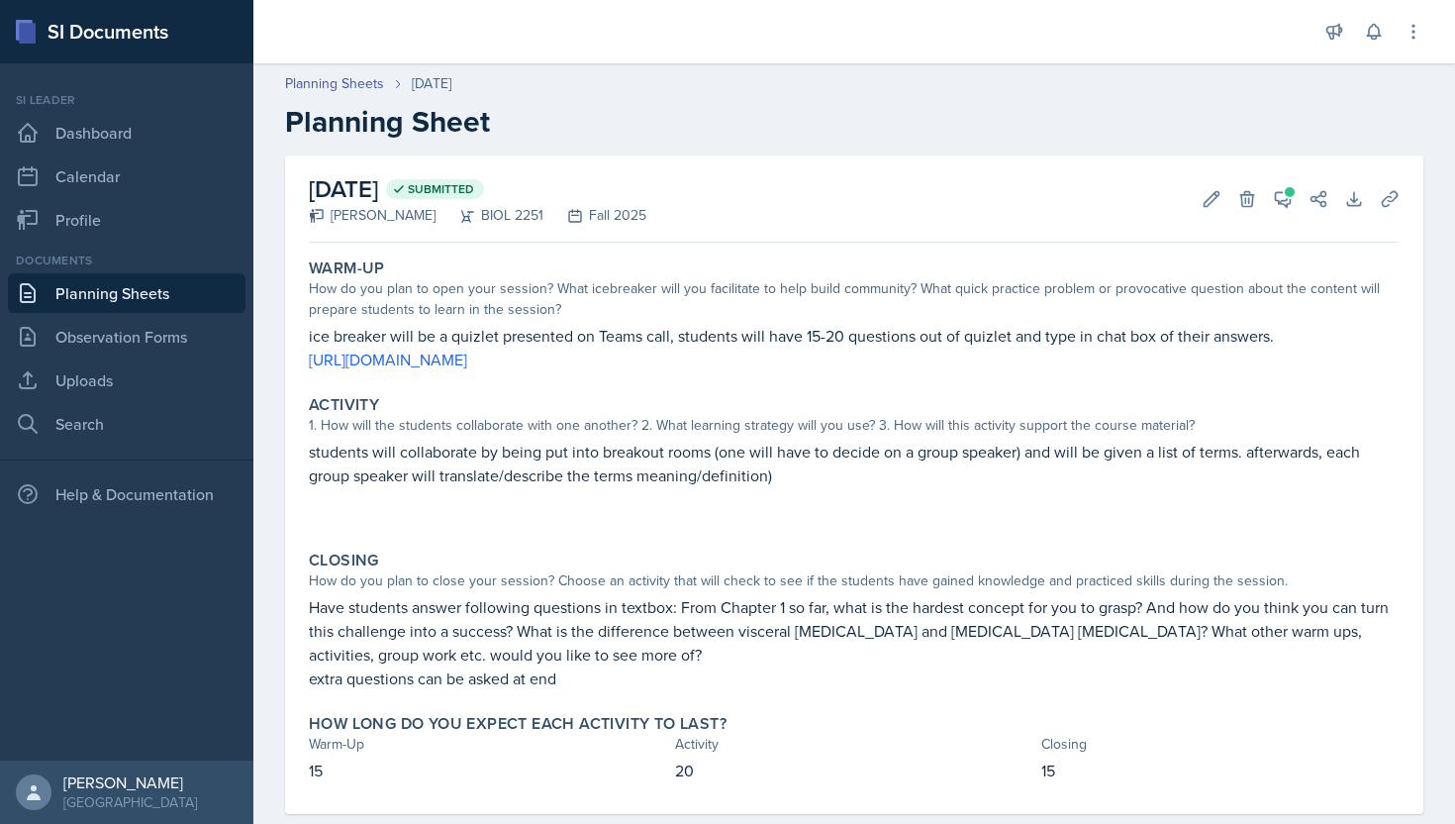
scroll to position [38, 0]
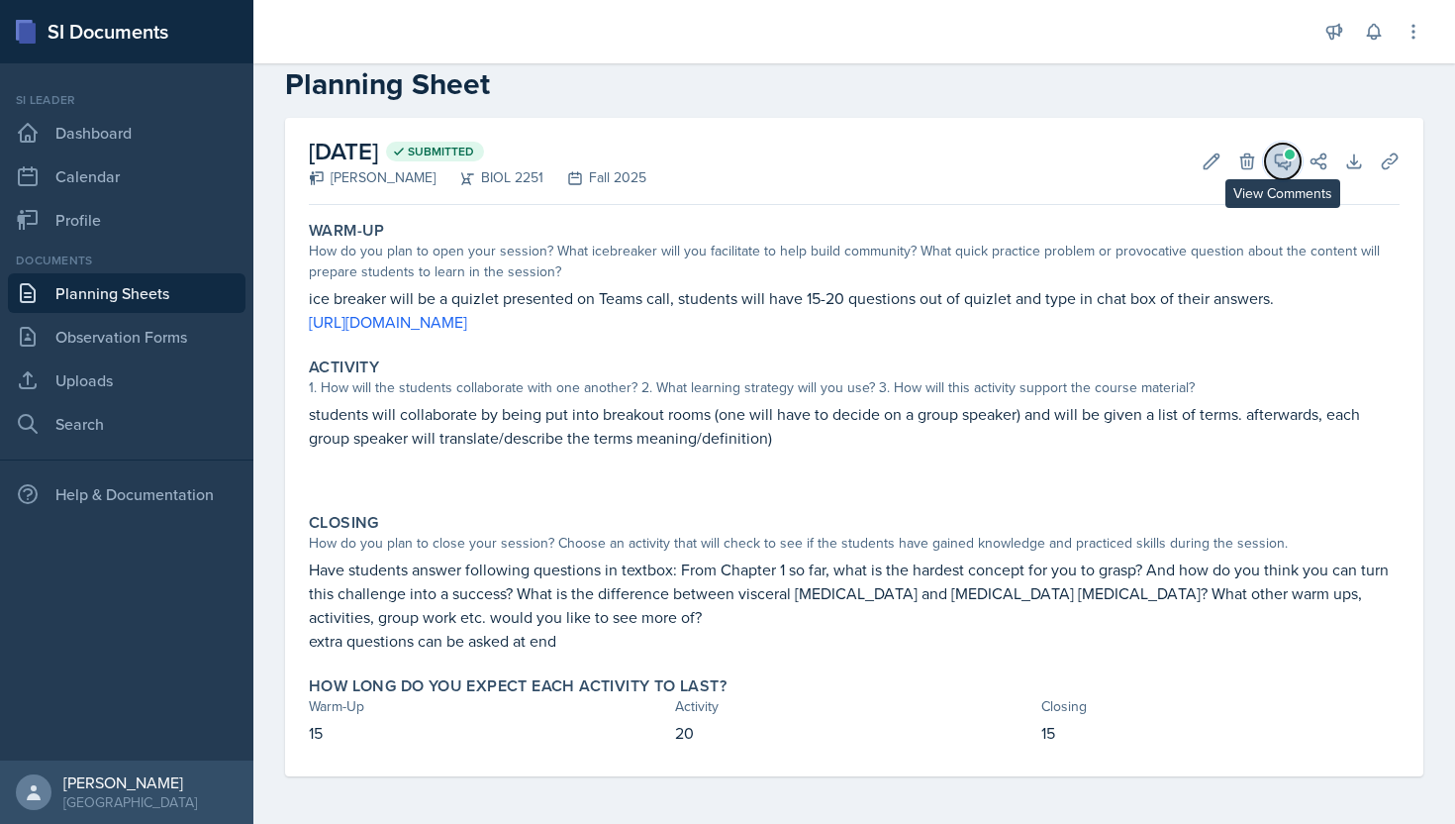
click at [1276, 167] on icon at bounding box center [1283, 161] width 20 height 20
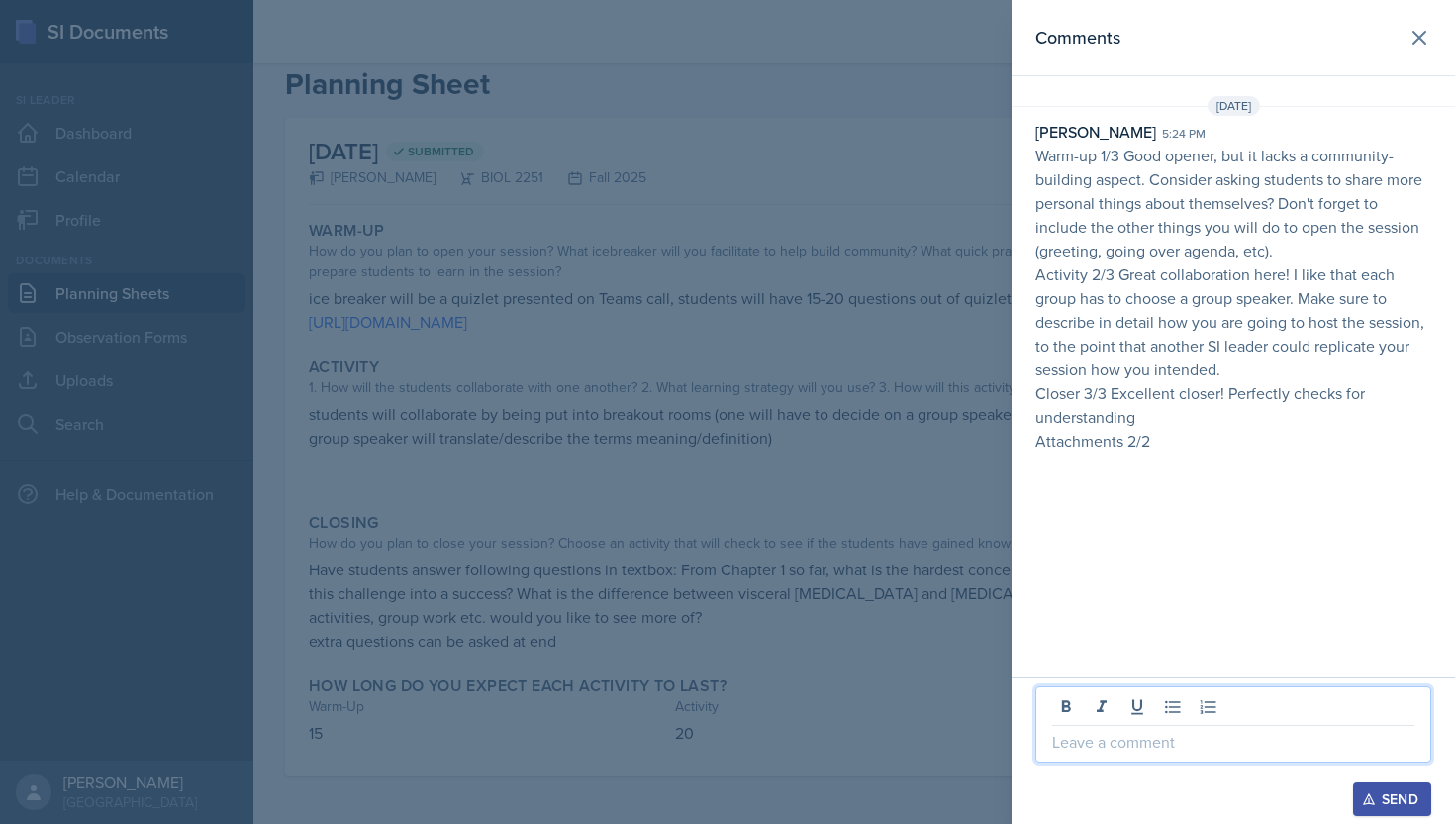
click at [1099, 745] on p at bounding box center [1233, 742] width 362 height 24
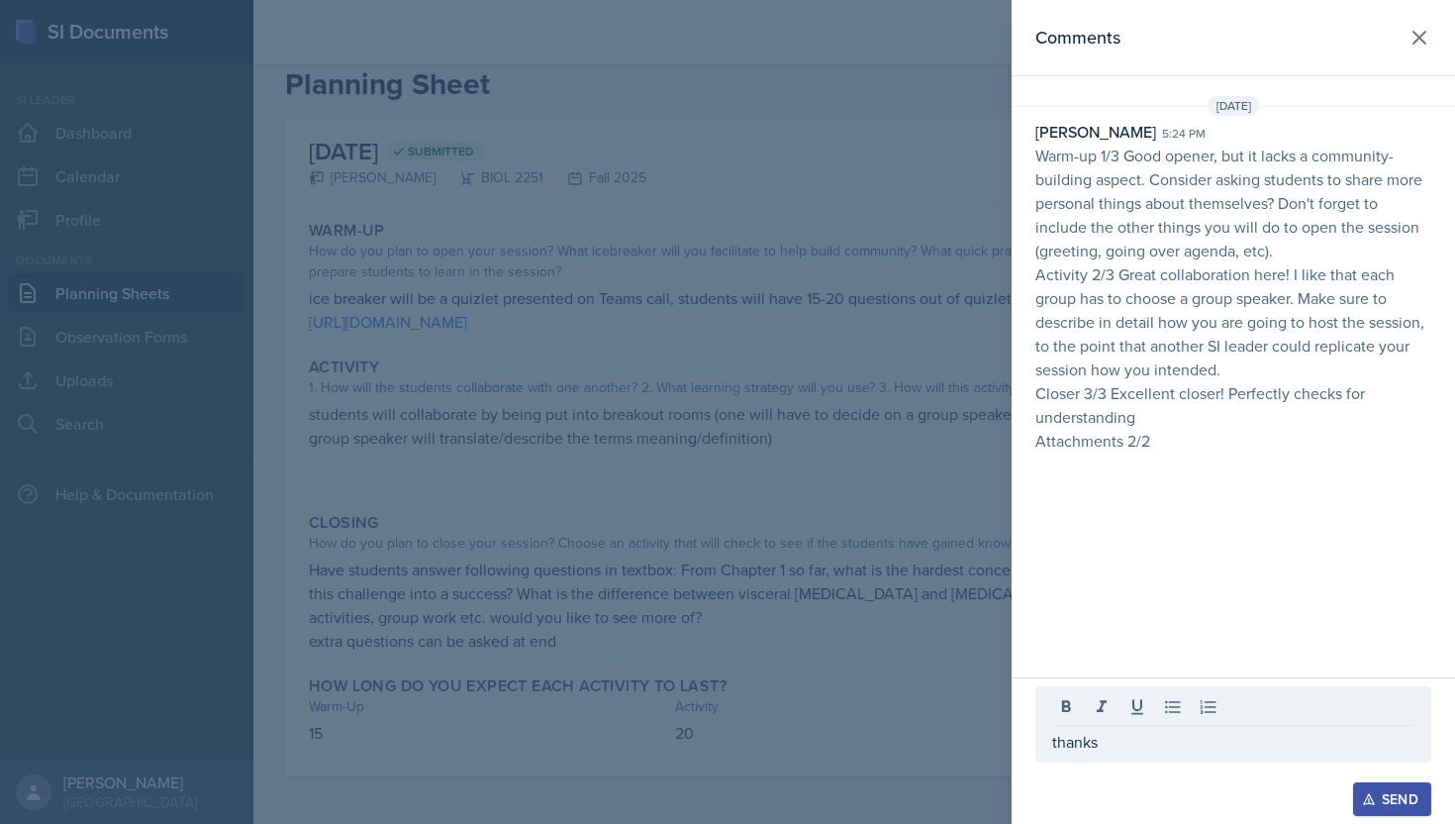
click at [1373, 792] on icon "button" at bounding box center [1369, 799] width 14 height 14
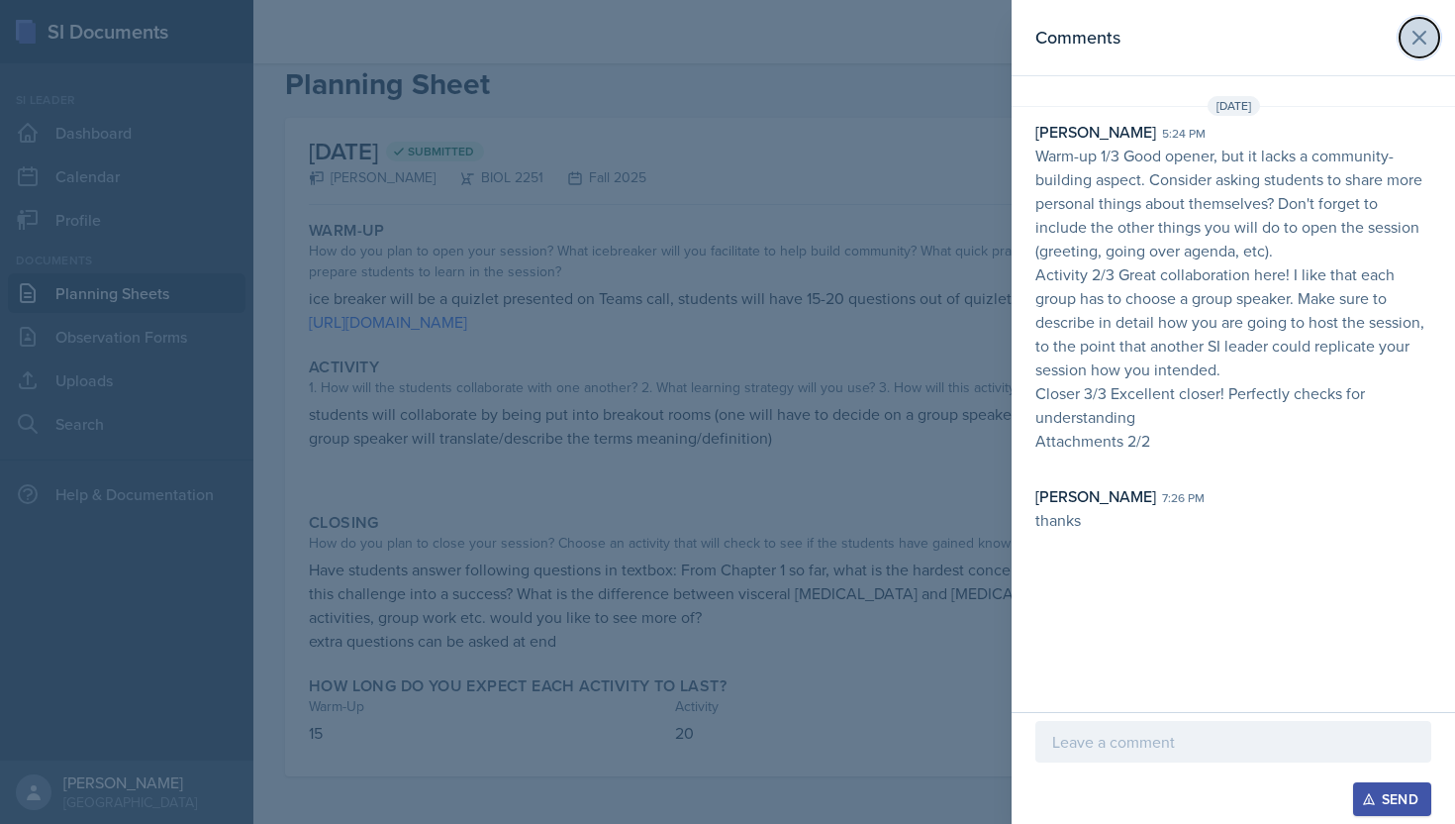
click at [1434, 33] on button at bounding box center [1420, 38] width 40 height 40
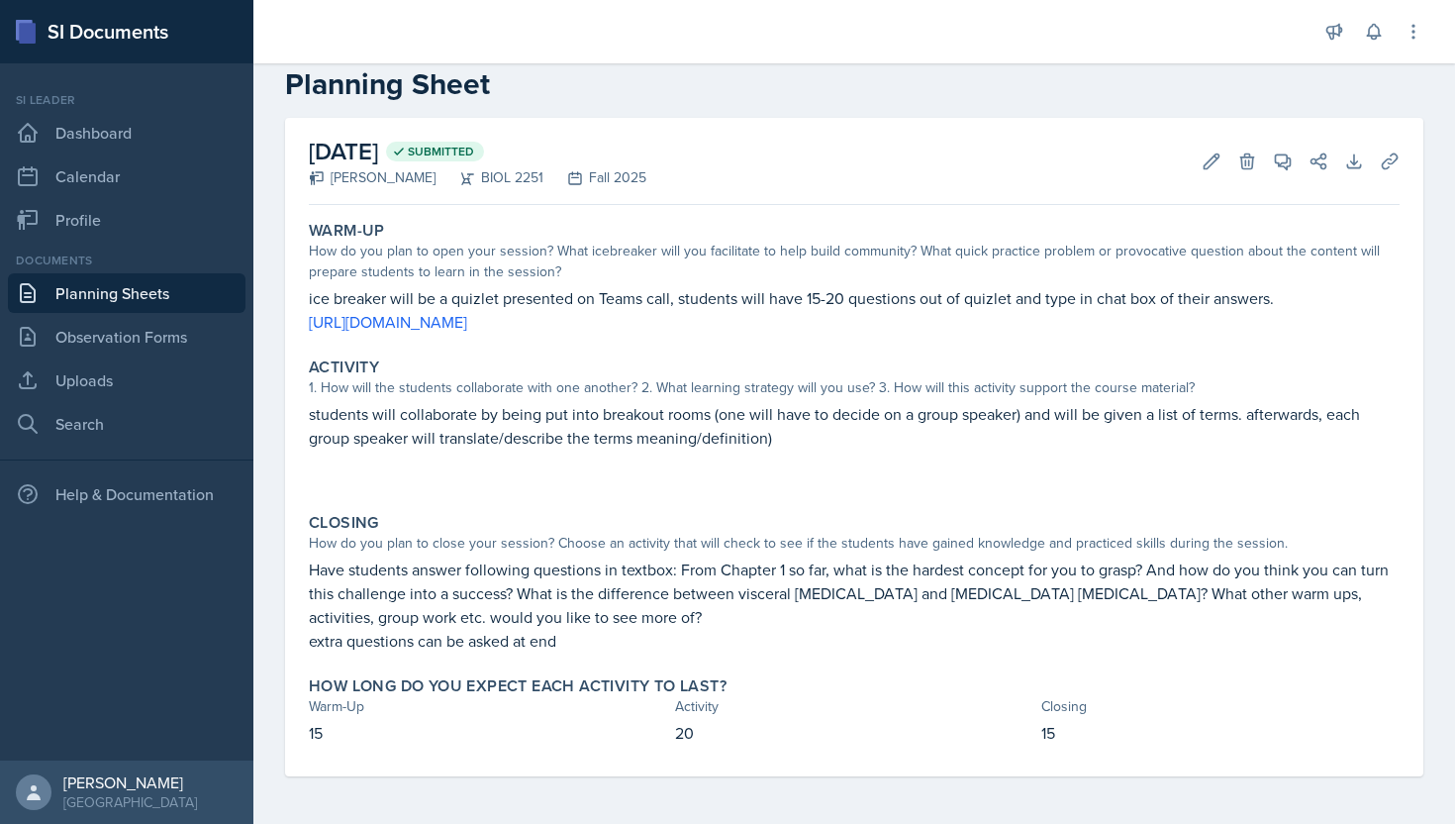
click at [191, 261] on div "Documents" at bounding box center [127, 260] width 238 height 18
click at [191, 283] on link "Planning Sheets" at bounding box center [127, 293] width 238 height 40
